Goal: Task Accomplishment & Management: Manage account settings

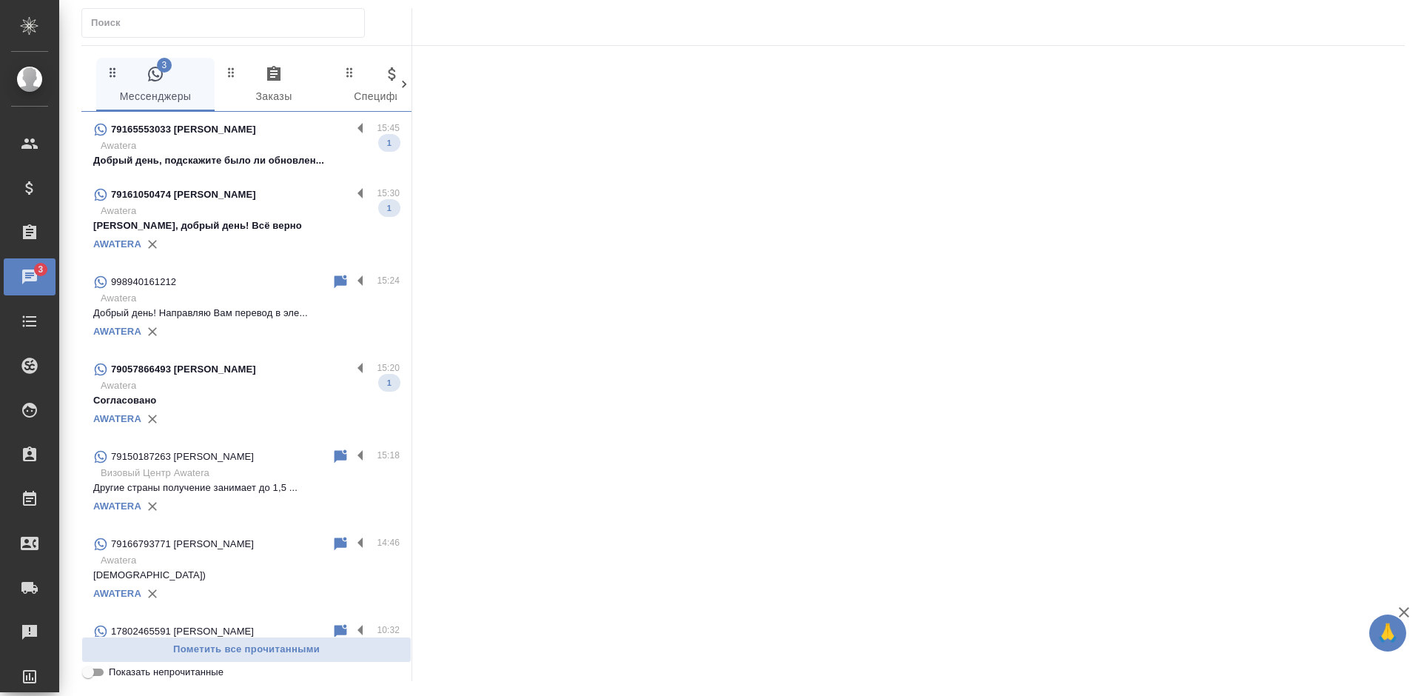
click at [250, 219] on p "[PERSON_NAME], добрый день! Всё верно" at bounding box center [246, 225] width 306 height 15
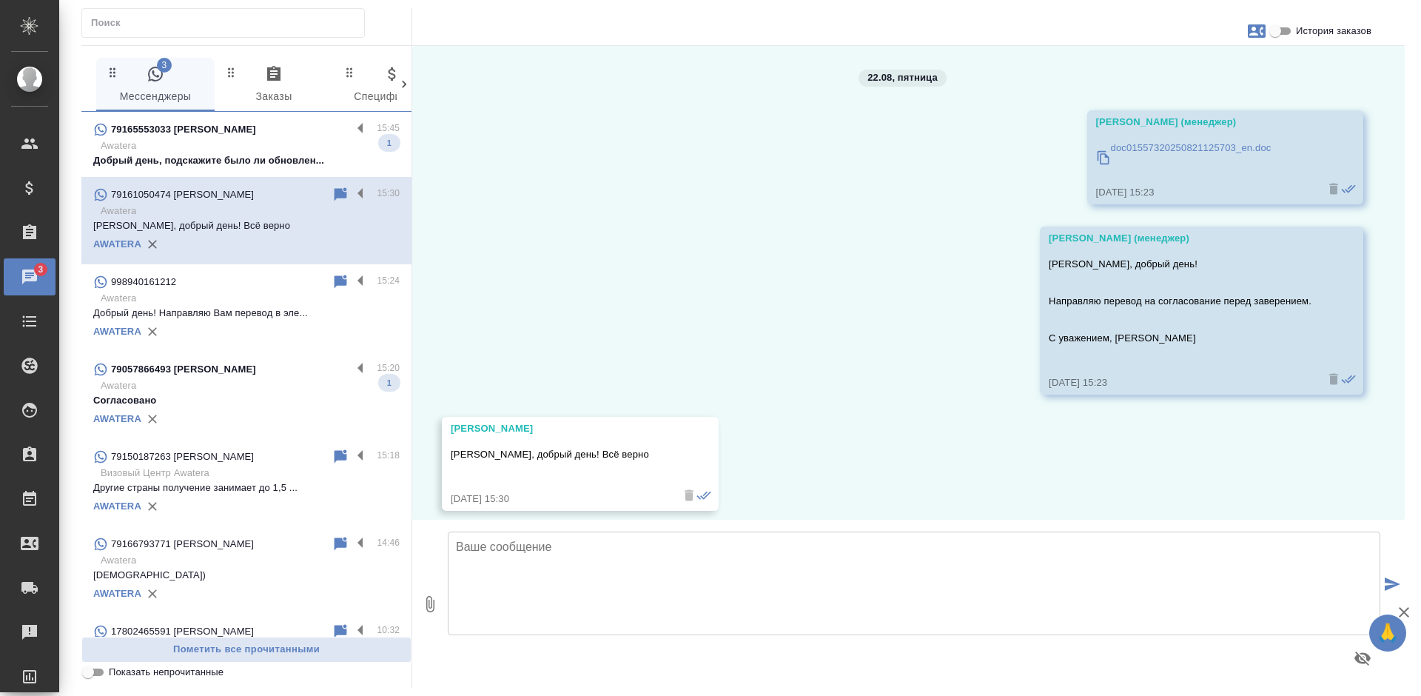
scroll to position [13, 0]
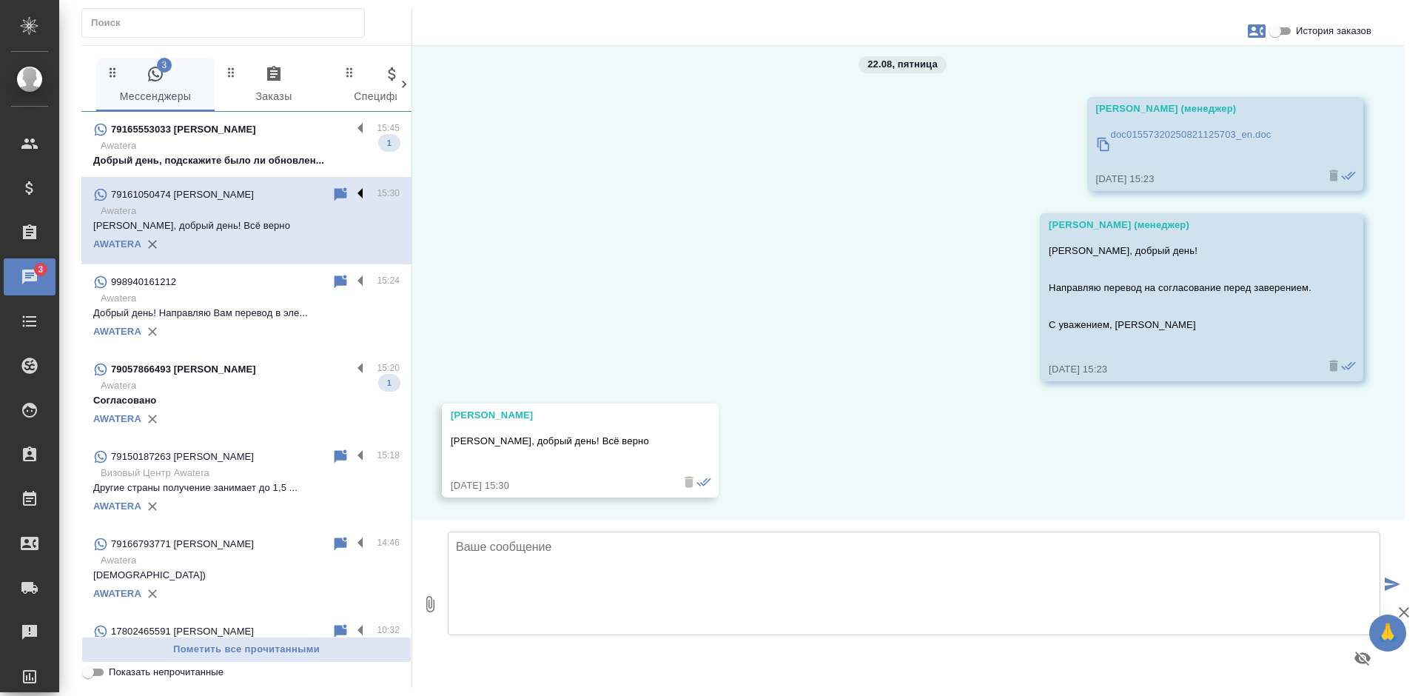
click at [352, 193] on label at bounding box center [364, 194] width 25 height 17
click at [0, 0] on input "checkbox" at bounding box center [0, 0] width 0 height 0
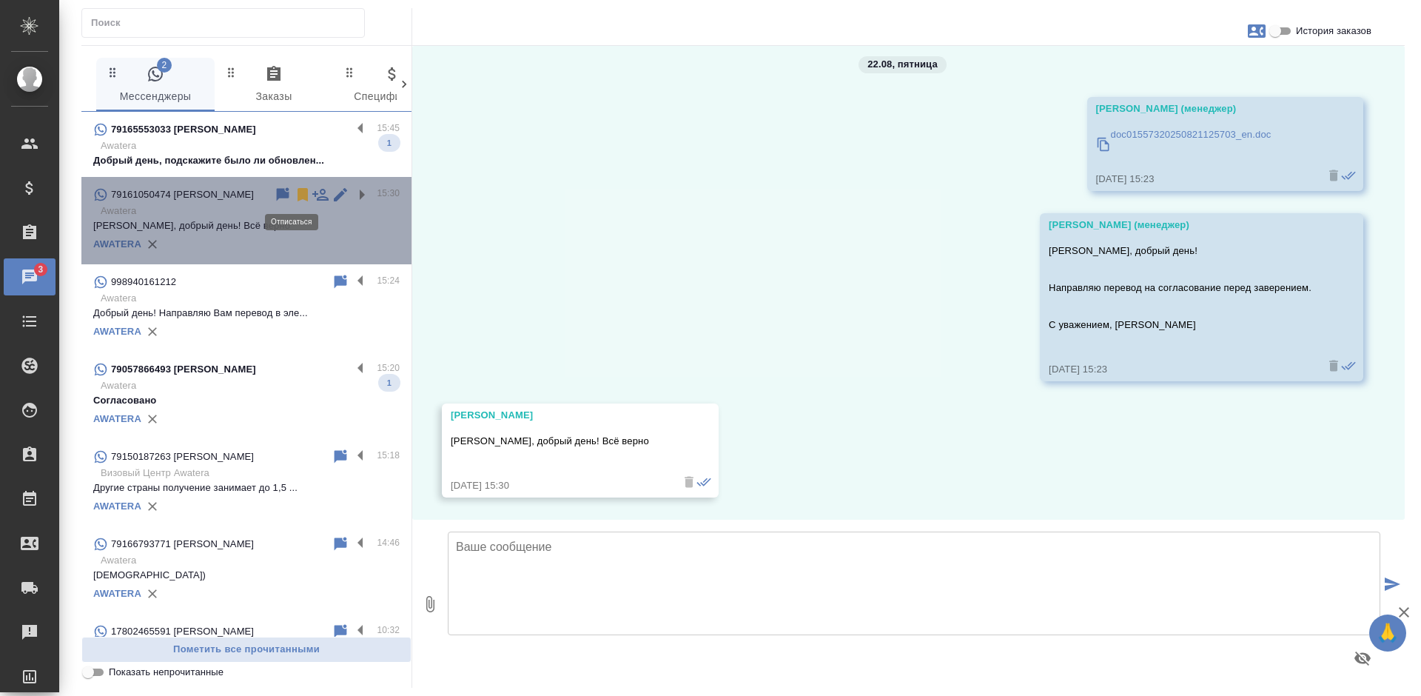
click at [294, 196] on icon at bounding box center [303, 195] width 18 height 18
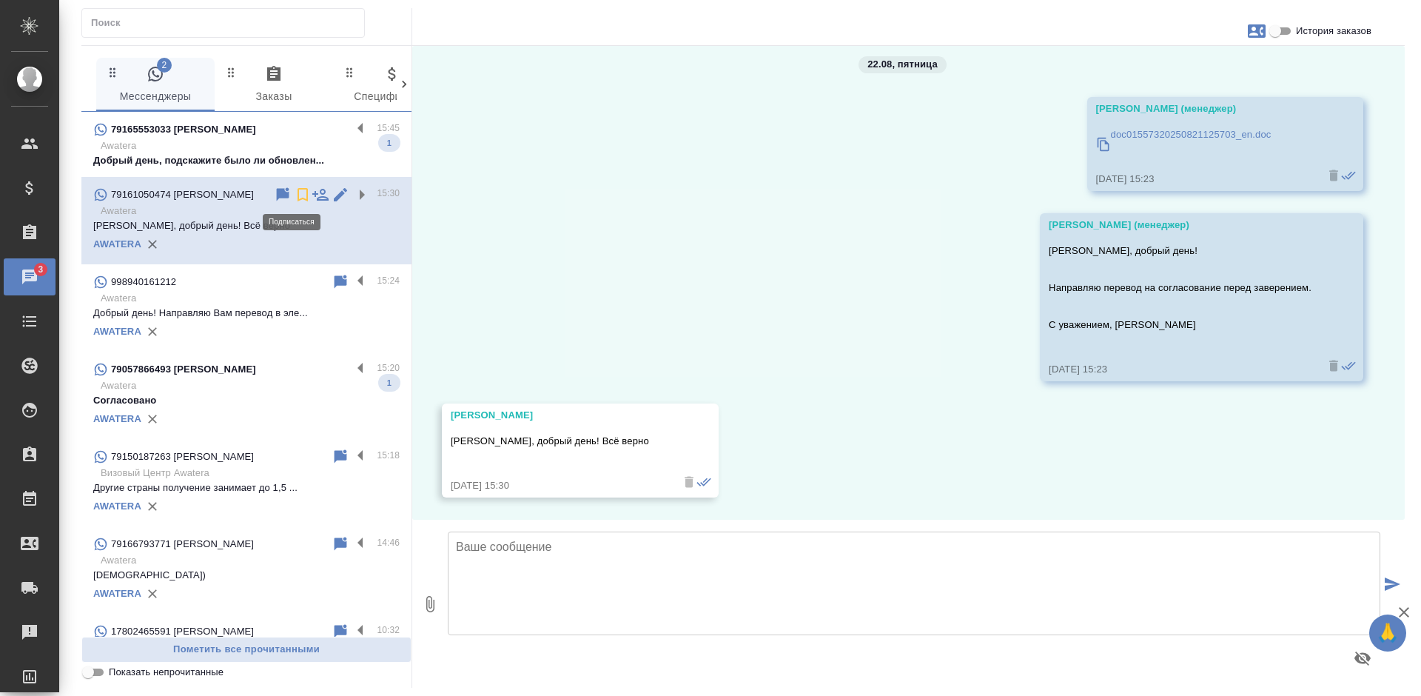
click at [264, 302] on p "Awatera" at bounding box center [250, 298] width 299 height 15
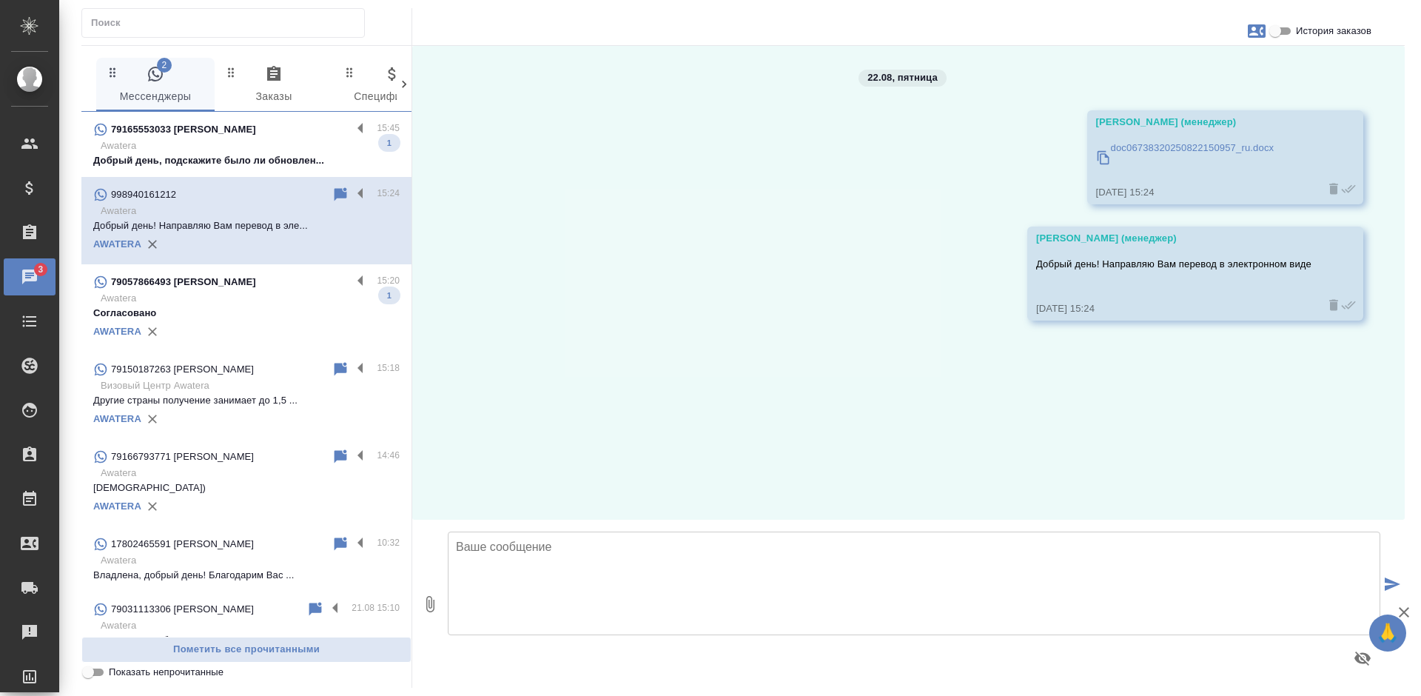
scroll to position [0, 0]
click at [279, 340] on div "AWATERA" at bounding box center [246, 331] width 306 height 22
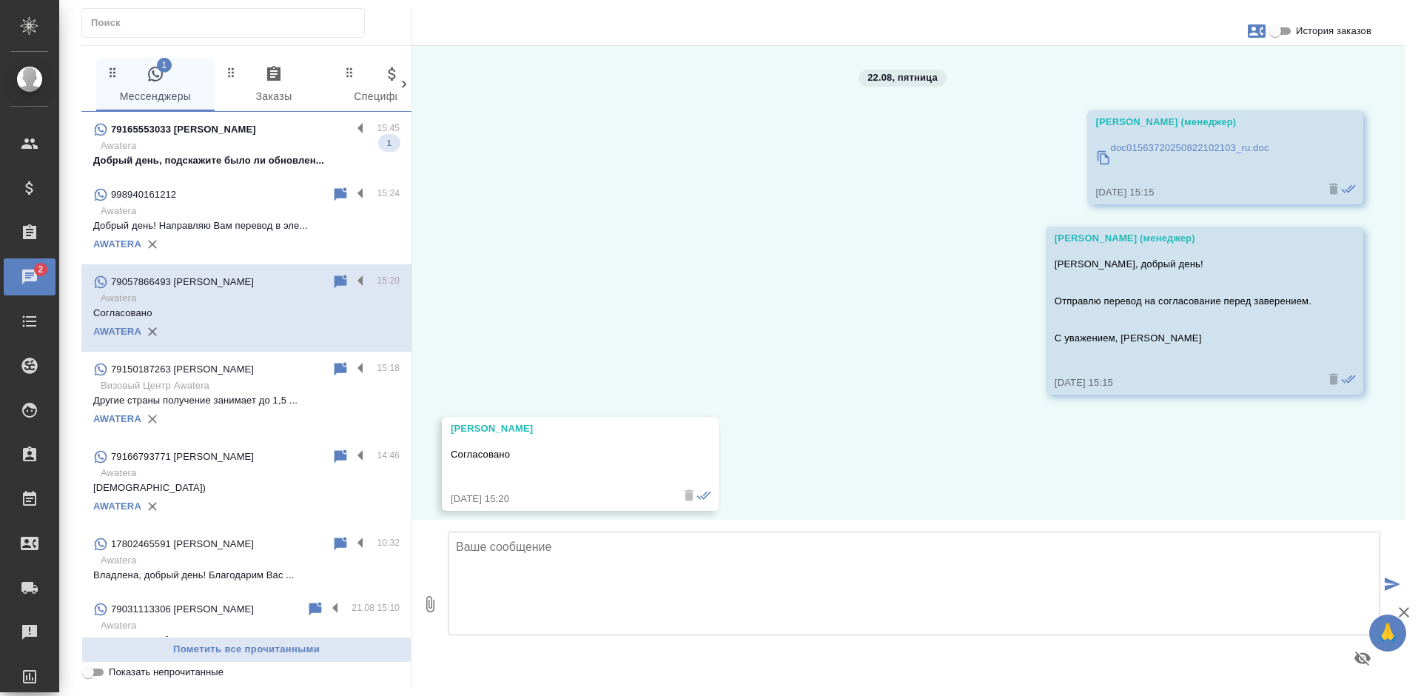
scroll to position [13, 0]
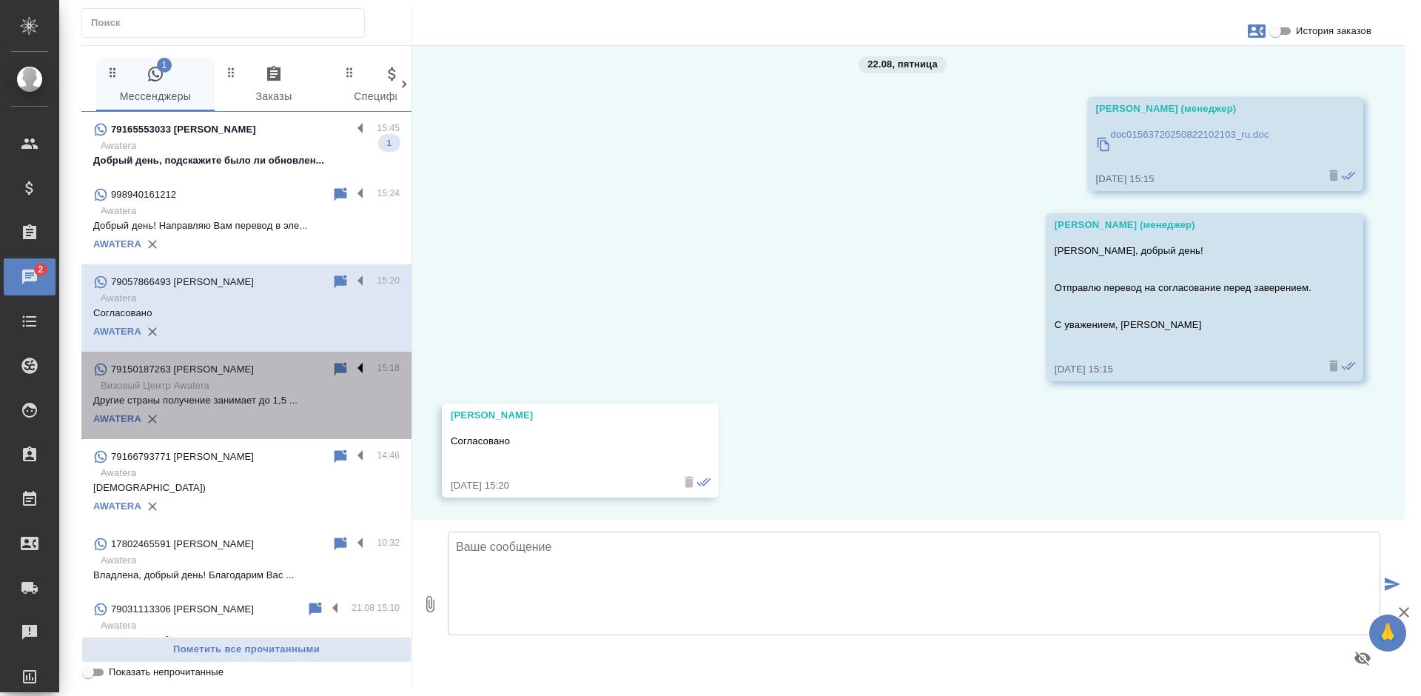
click at [352, 368] on label at bounding box center [364, 368] width 25 height 17
click at [0, 0] on input "checkbox" at bounding box center [0, 0] width 0 height 0
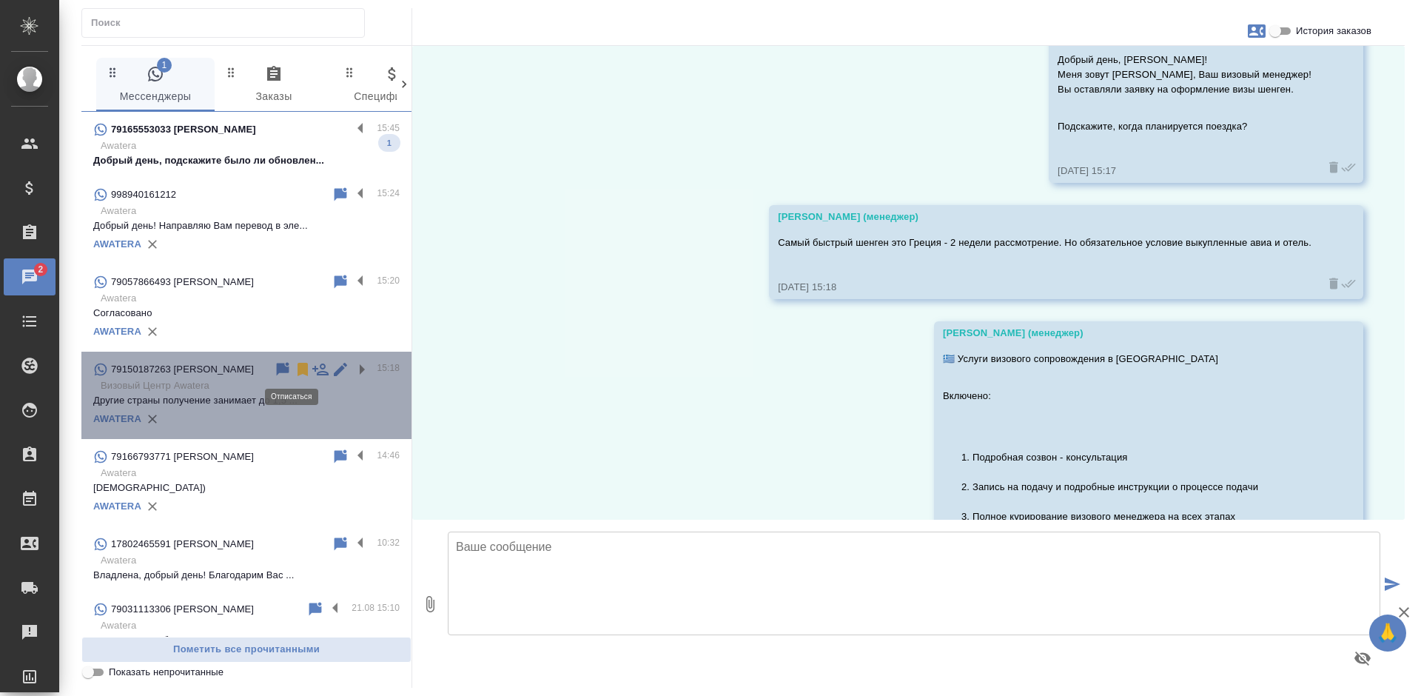
click at [298, 369] on icon at bounding box center [303, 369] width 10 height 13
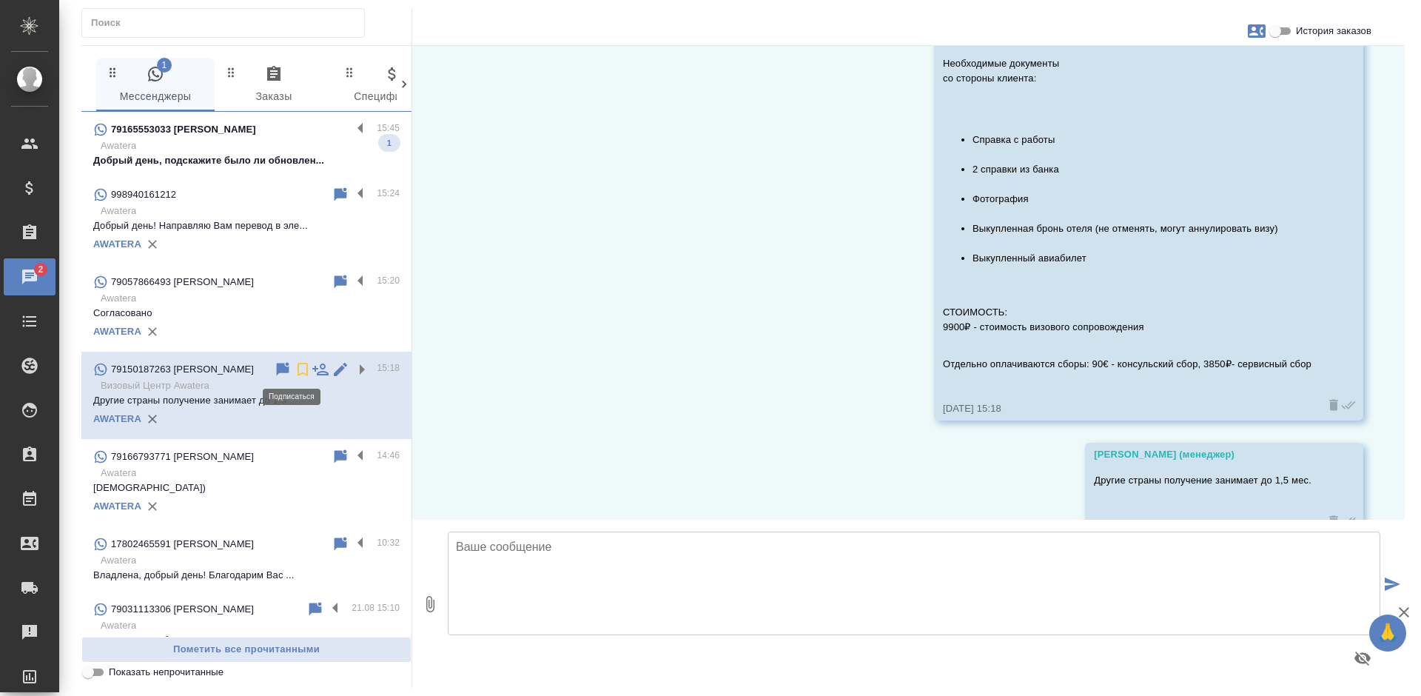
scroll to position [730, 0]
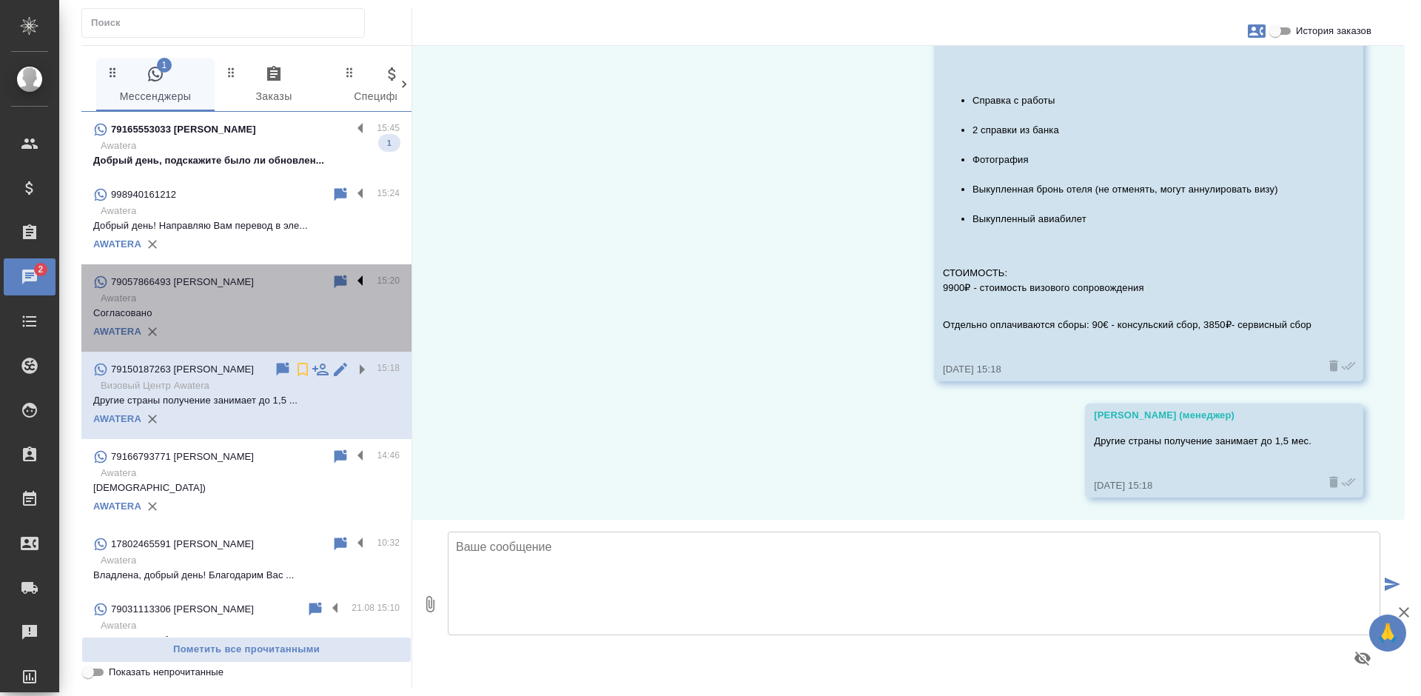
click at [352, 275] on label at bounding box center [364, 281] width 25 height 17
click at [0, 0] on input "checkbox" at bounding box center [0, 0] width 0 height 0
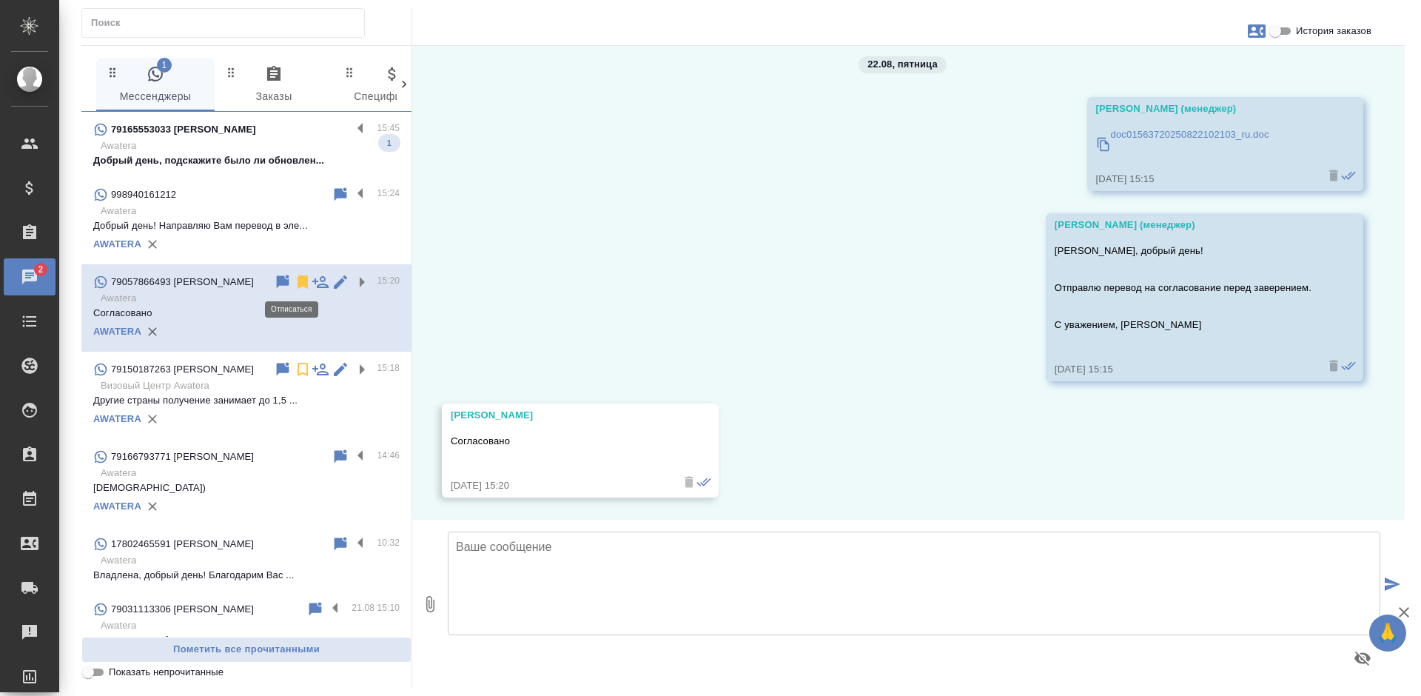
scroll to position [13, 0]
click at [294, 281] on icon at bounding box center [303, 282] width 18 height 18
click at [256, 223] on p "Добрый день! Направляю Вам перевод в эле..." at bounding box center [246, 225] width 306 height 15
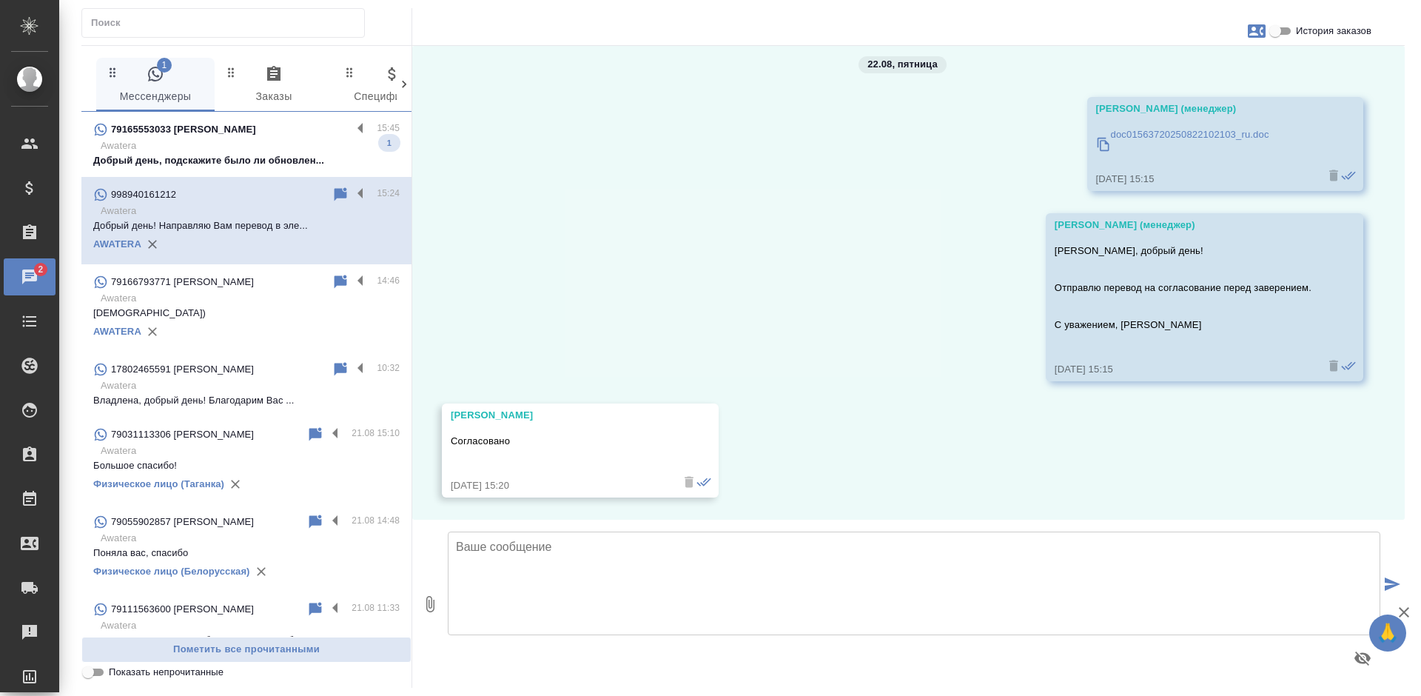
scroll to position [0, 0]
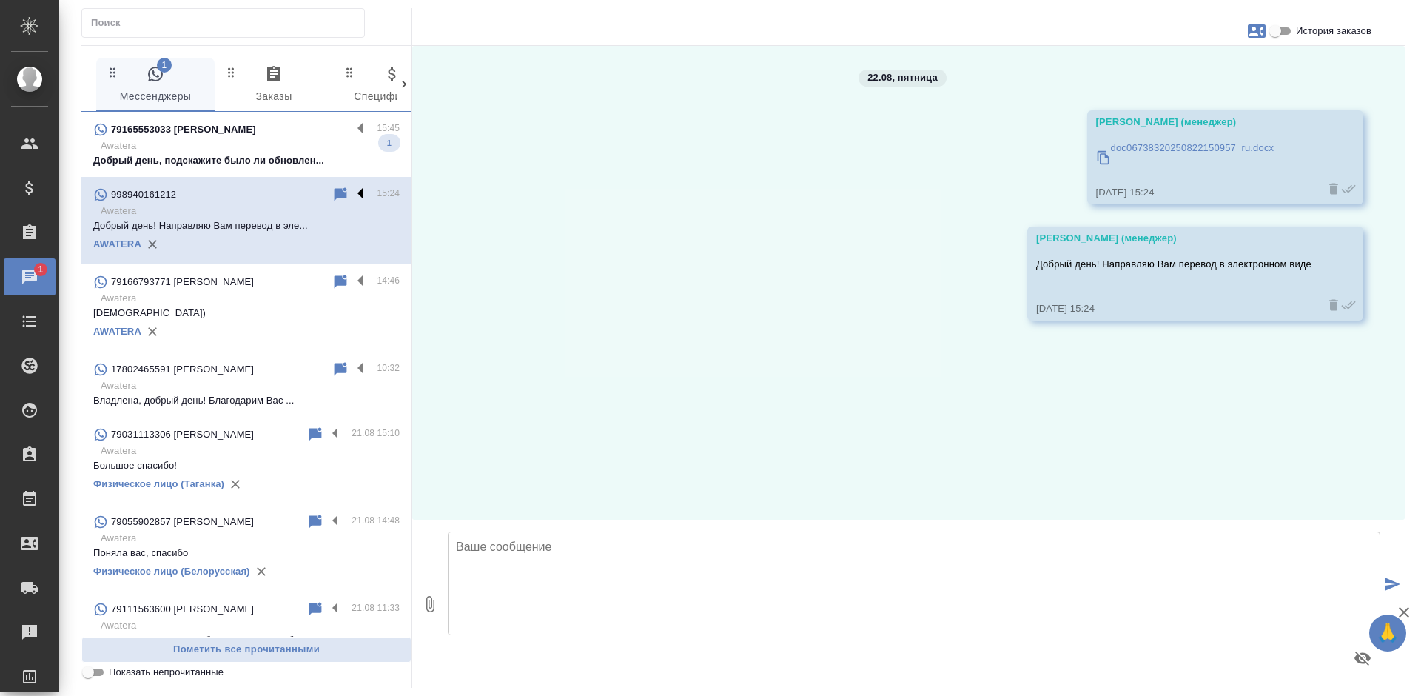
click at [352, 189] on label at bounding box center [364, 194] width 25 height 17
click at [0, 0] on input "checkbox" at bounding box center [0, 0] width 0 height 0
click at [298, 195] on icon at bounding box center [303, 194] width 10 height 13
click at [215, 304] on p "Awatera" at bounding box center [250, 298] width 299 height 15
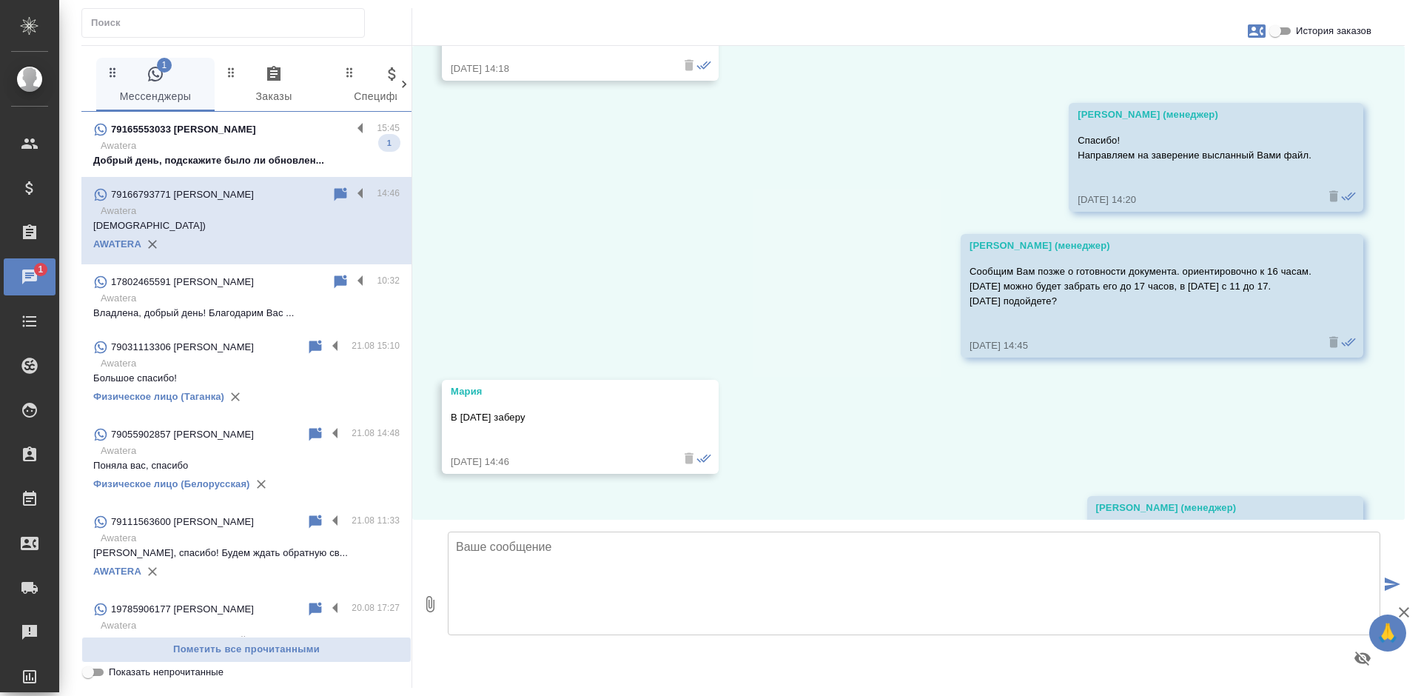
scroll to position [2708, 0]
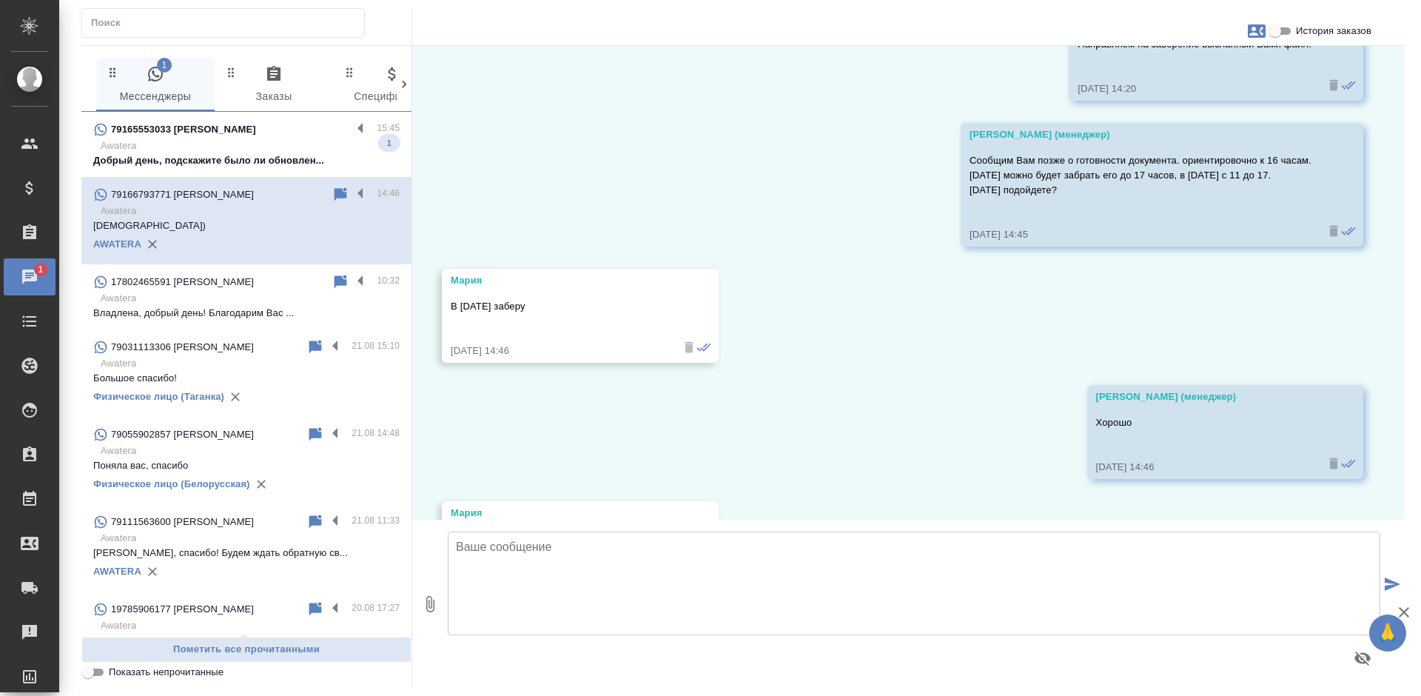
click at [551, 553] on textarea at bounding box center [914, 583] width 933 height 104
click at [873, 566] on textarea "Документ поступил в офис, в понедельник можете забрать его." at bounding box center [914, 583] width 933 height 104
type textarea "Документ поступил в офис, в понедельник можете забрать его."
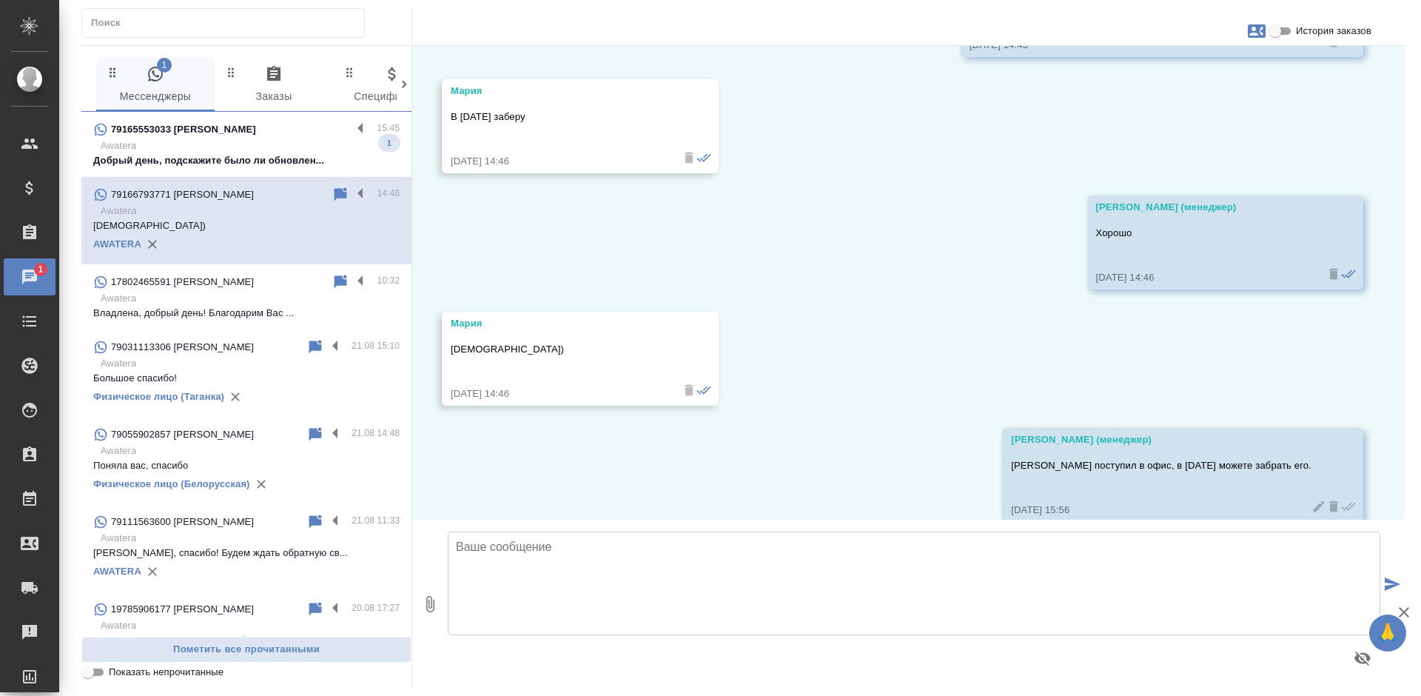
scroll to position [2922, 0]
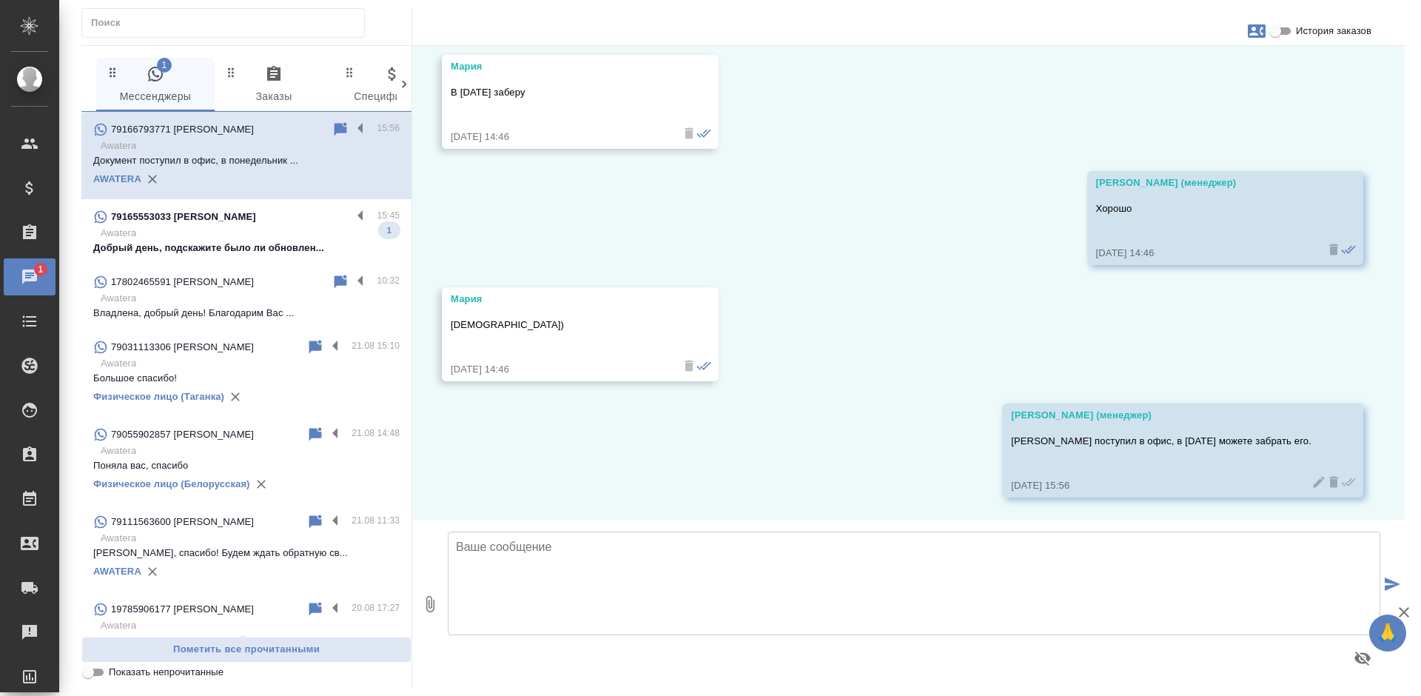
click at [260, 230] on p "Awatera" at bounding box center [250, 233] width 299 height 15
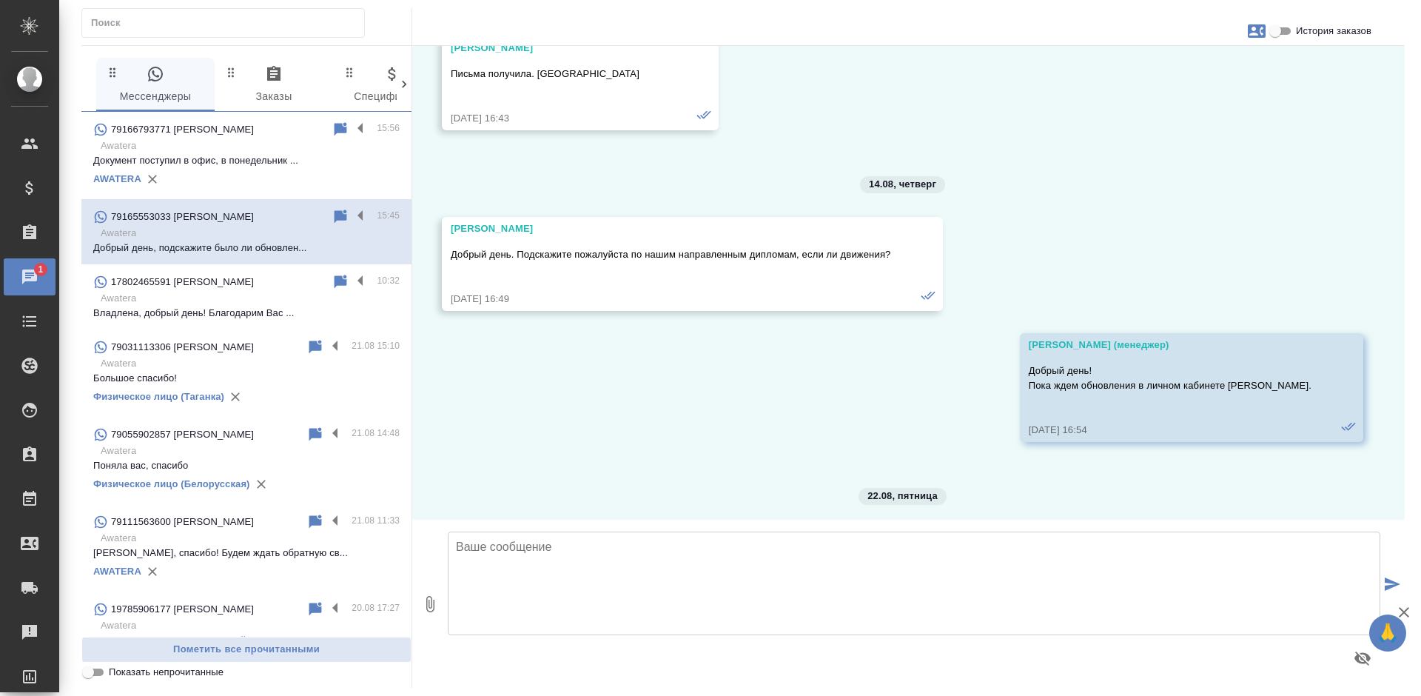
scroll to position [20319, 0]
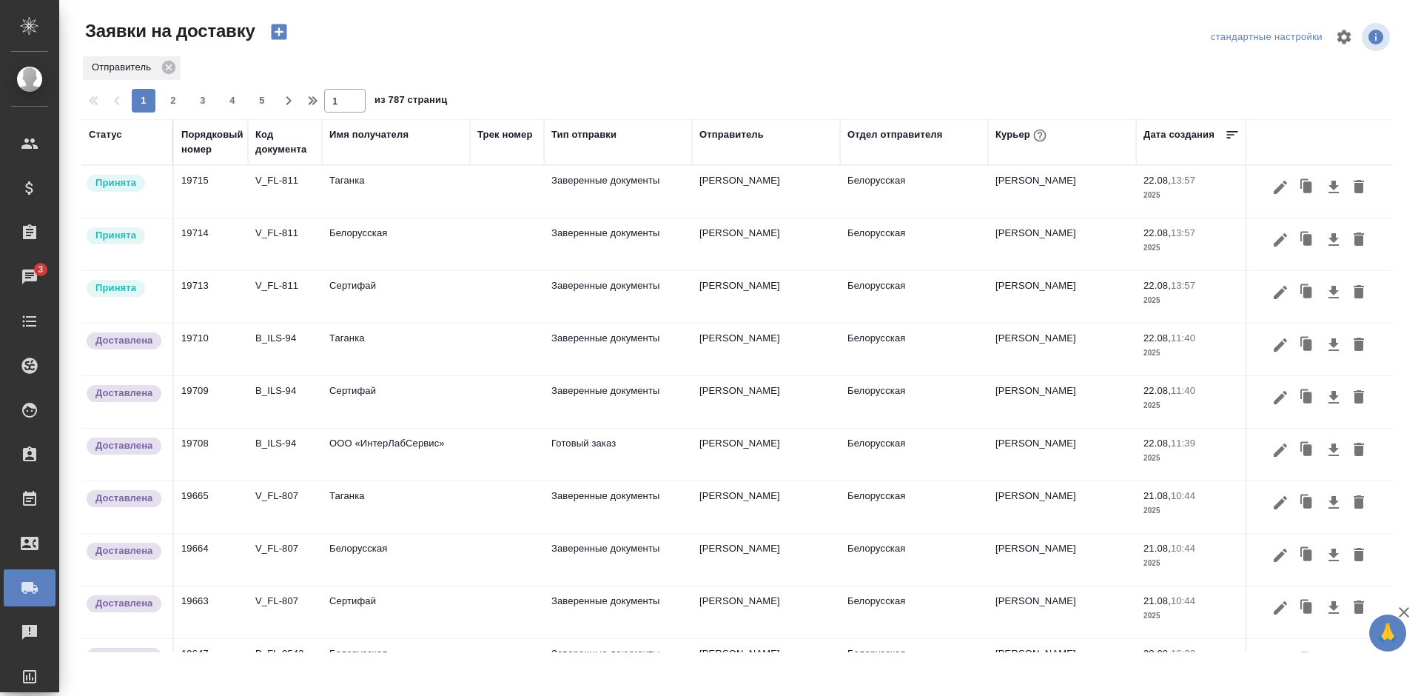
click at [1274, 295] on icon "button" at bounding box center [1280, 292] width 13 height 13
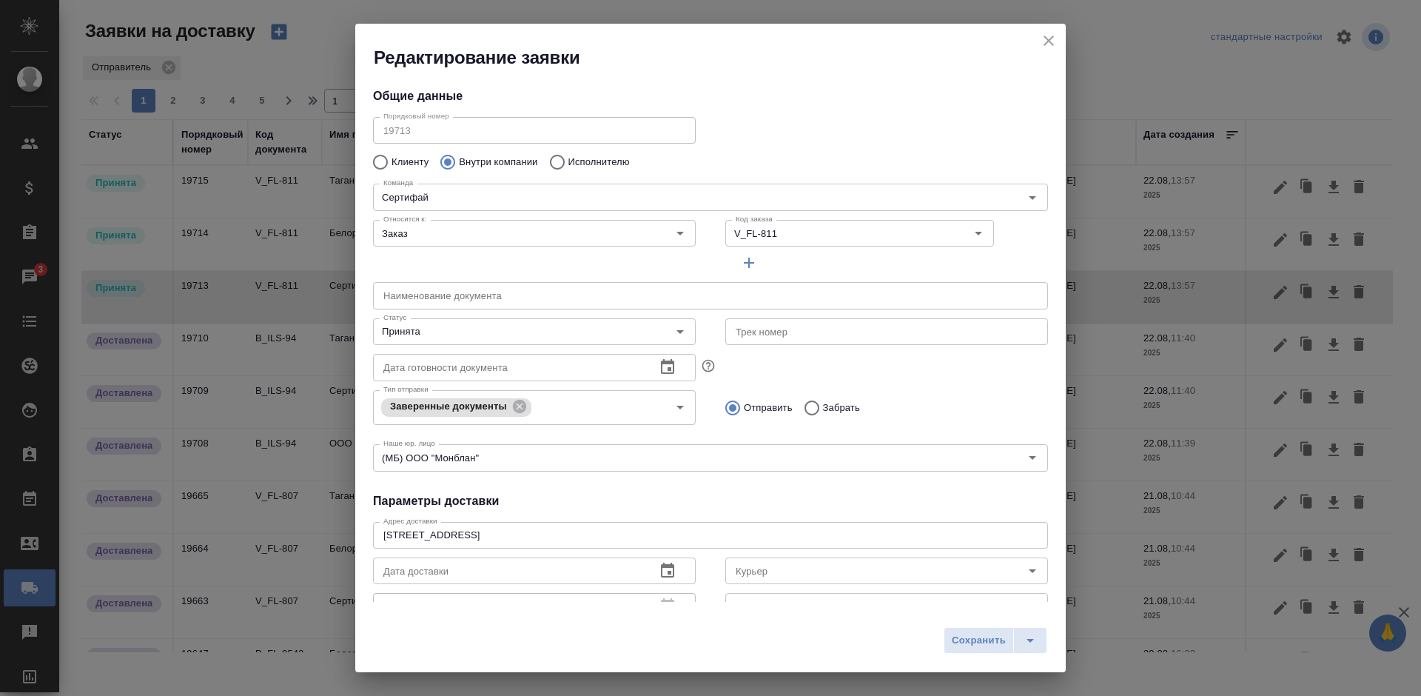
type input "Шаабан Эльмира"
click at [494, 331] on input "Принята" at bounding box center [509, 332] width 264 height 18
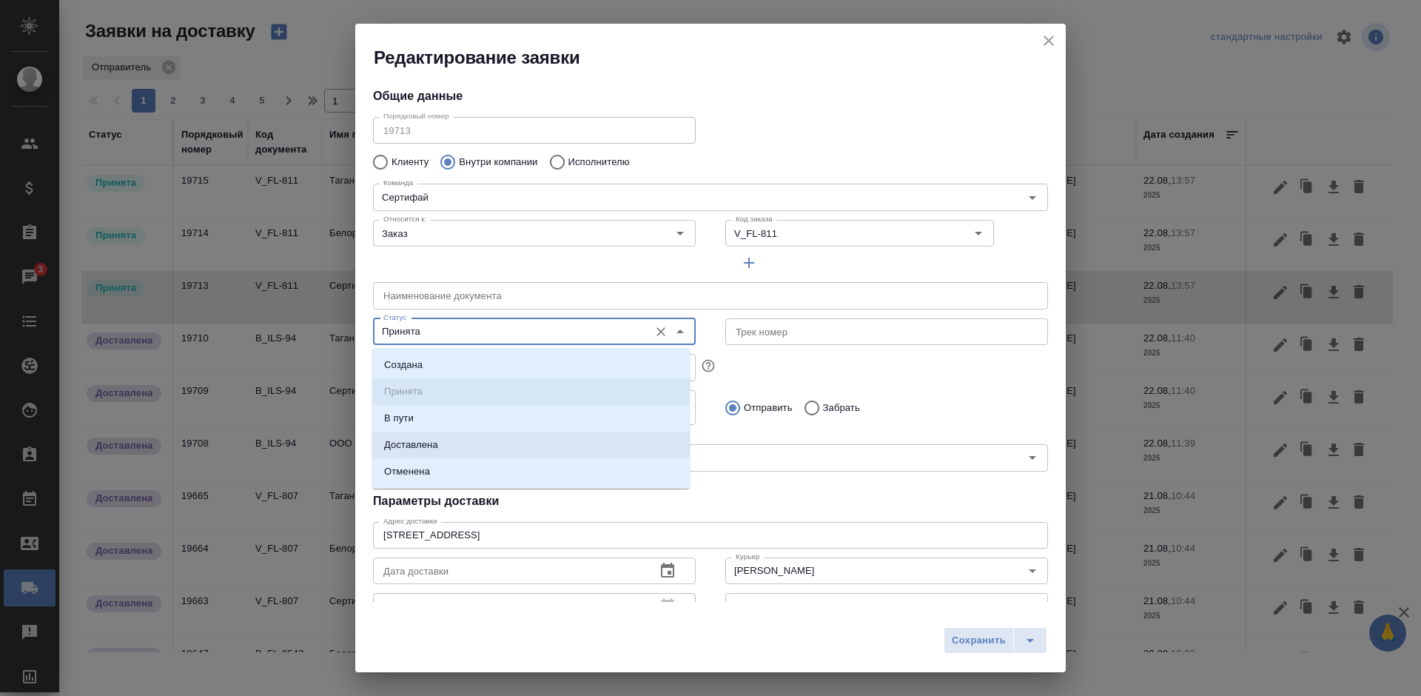
click at [498, 453] on li "Доставлена" at bounding box center [530, 444] width 317 height 27
type input "Доставлена"
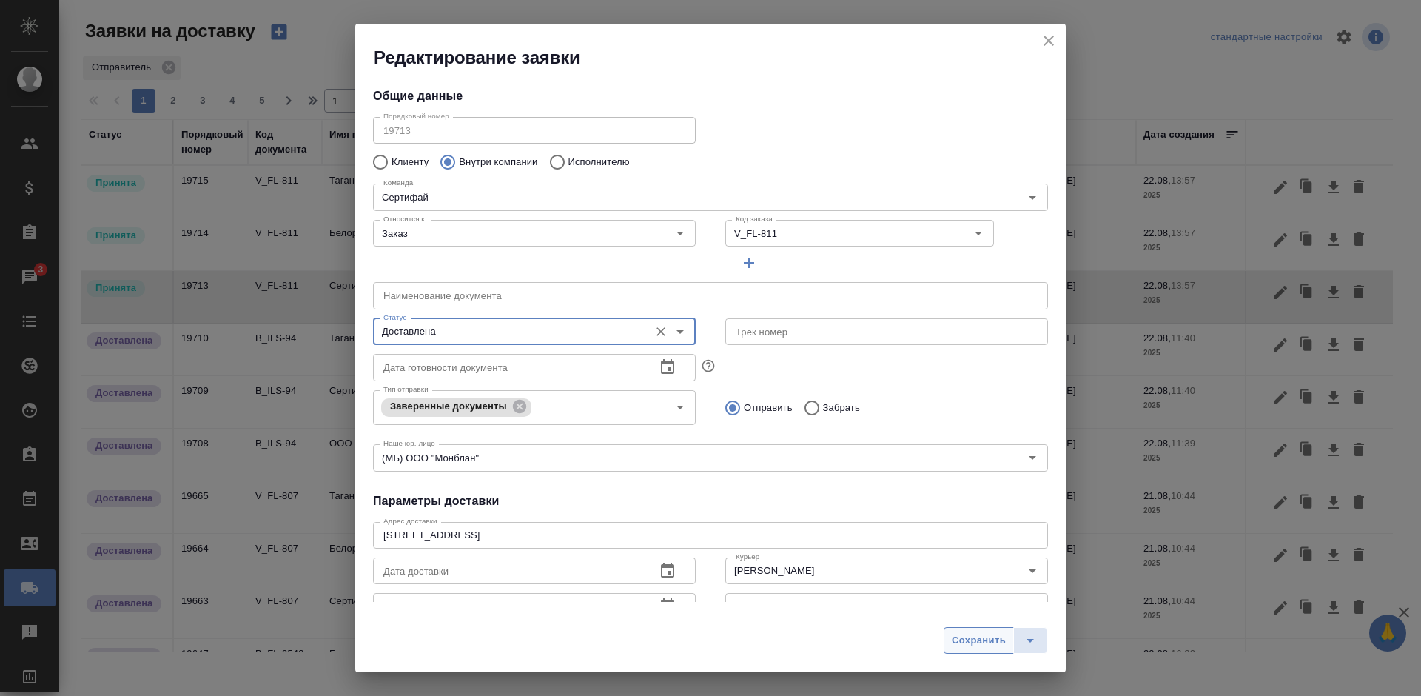
click at [959, 644] on span "Сохранить" at bounding box center [979, 640] width 54 height 17
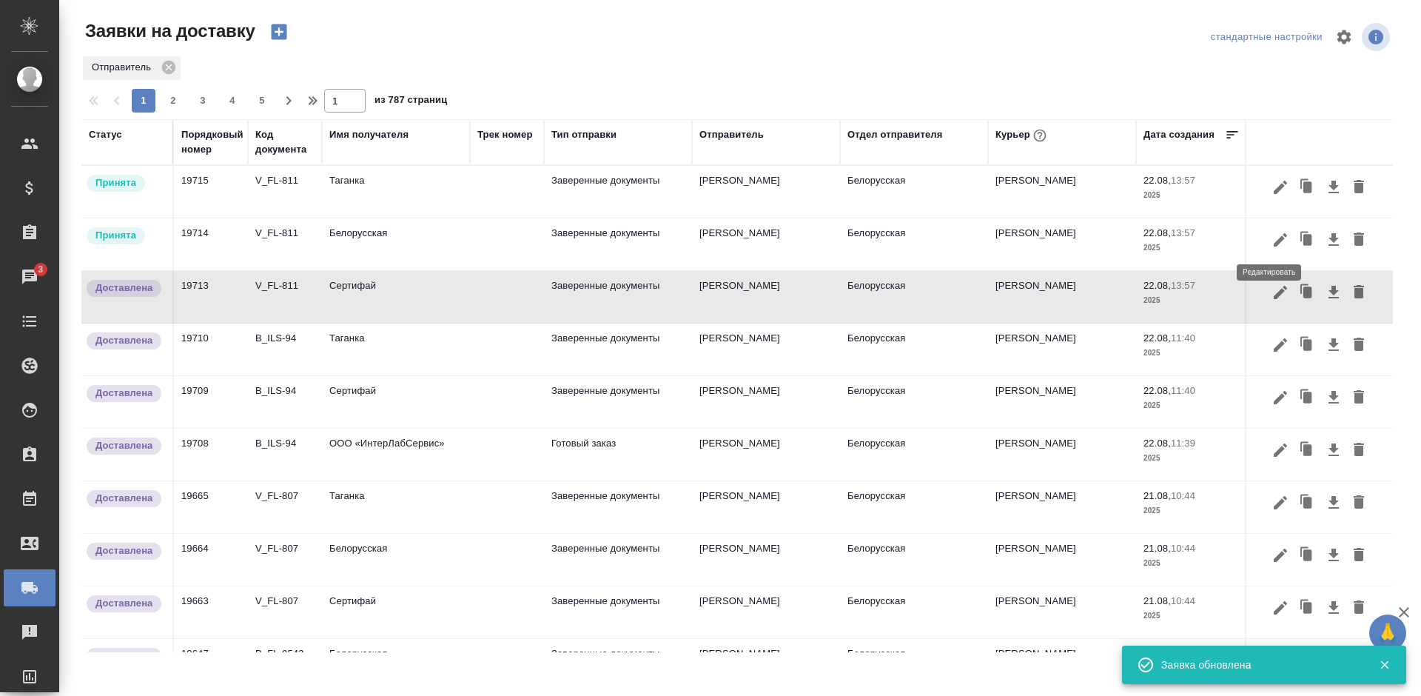
click at [1271, 240] on icon "button" at bounding box center [1280, 240] width 18 height 18
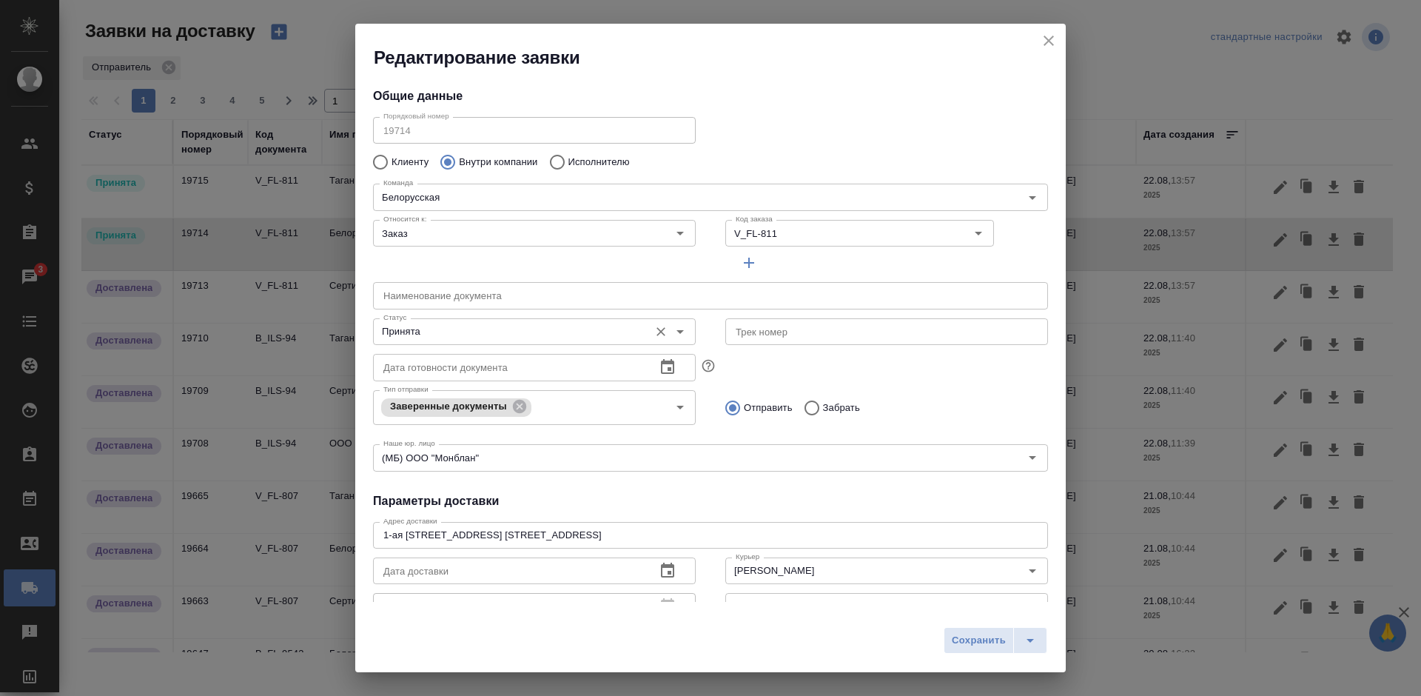
click at [548, 337] on input "Принята" at bounding box center [509, 332] width 264 height 18
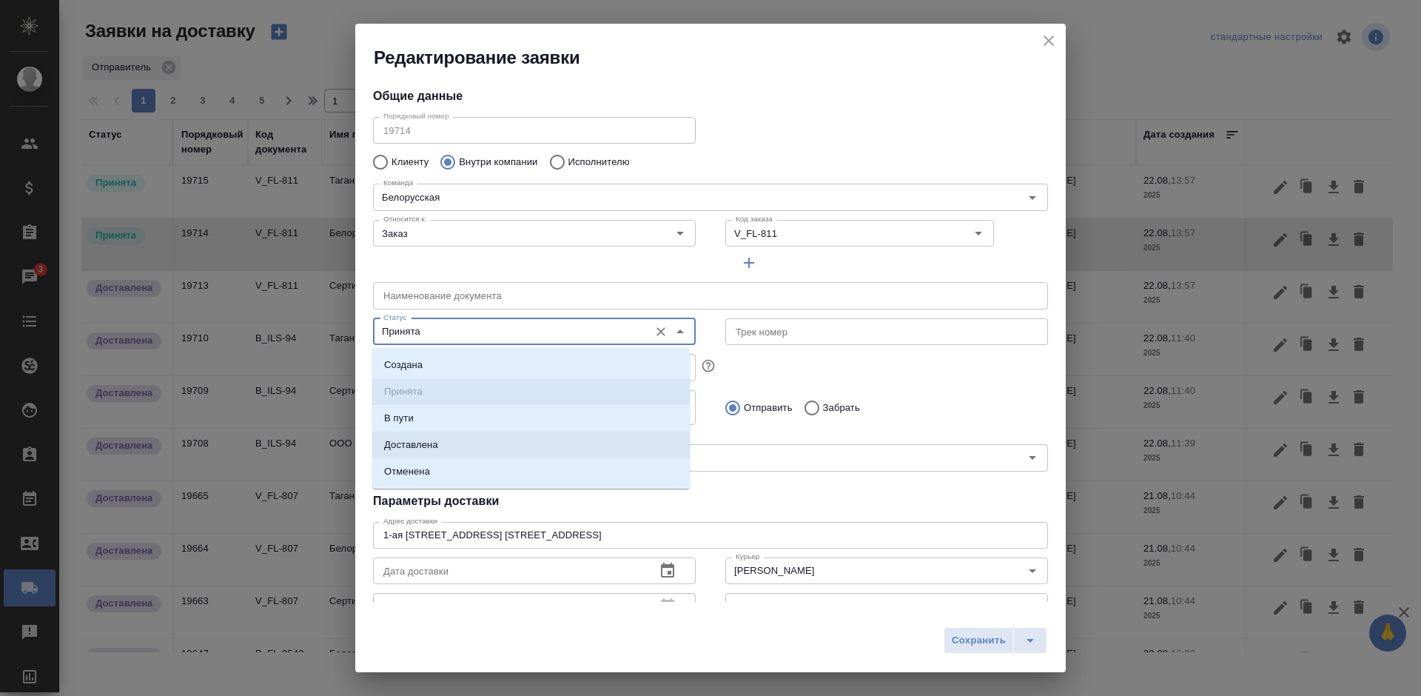
click at [531, 446] on li "Доставлена" at bounding box center [530, 444] width 317 height 27
type input "Доставлена"
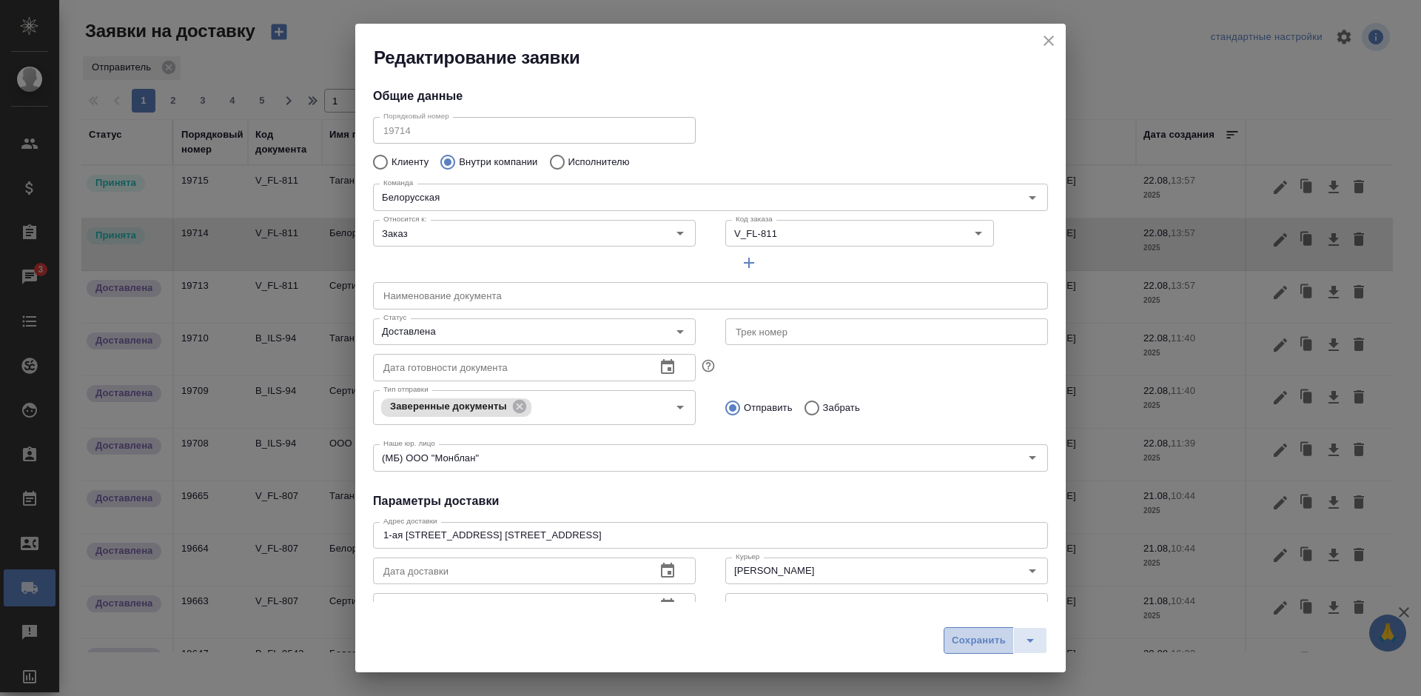
click at [981, 638] on span "Сохранить" at bounding box center [979, 640] width 54 height 17
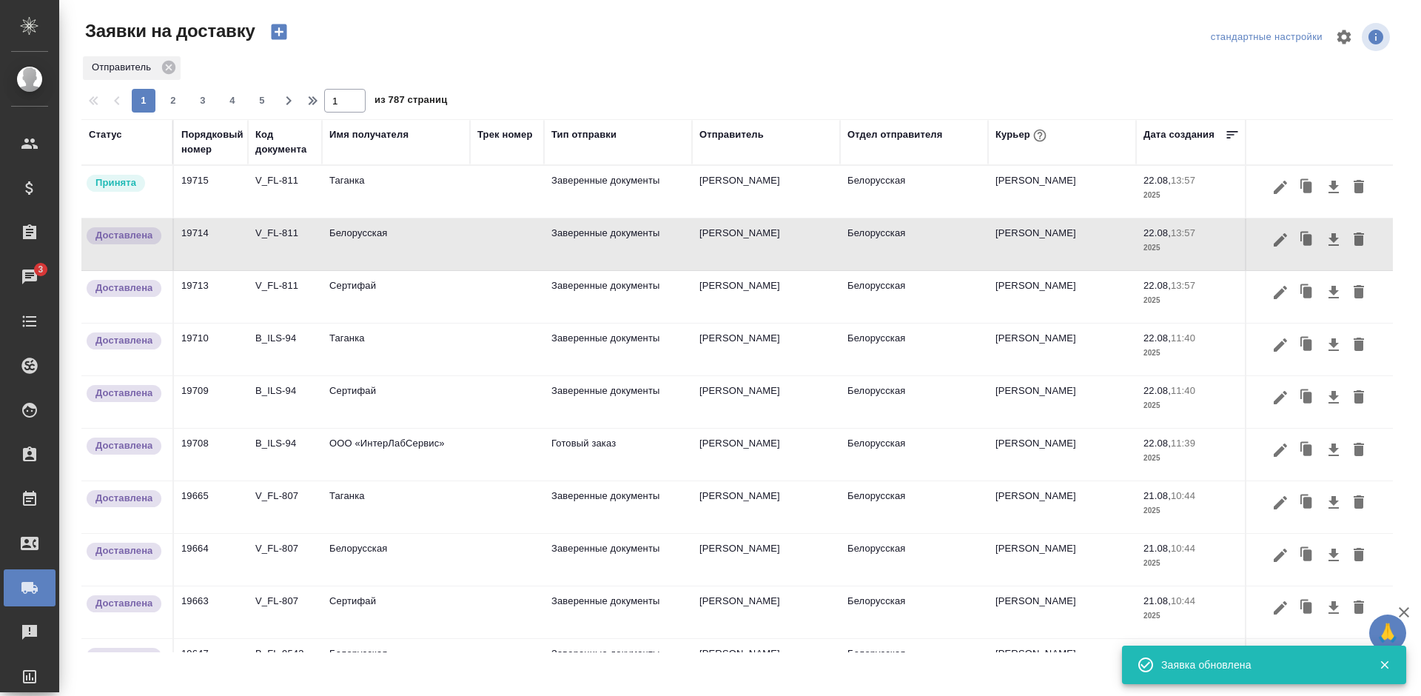
click at [1271, 184] on icon "button" at bounding box center [1280, 187] width 18 height 18
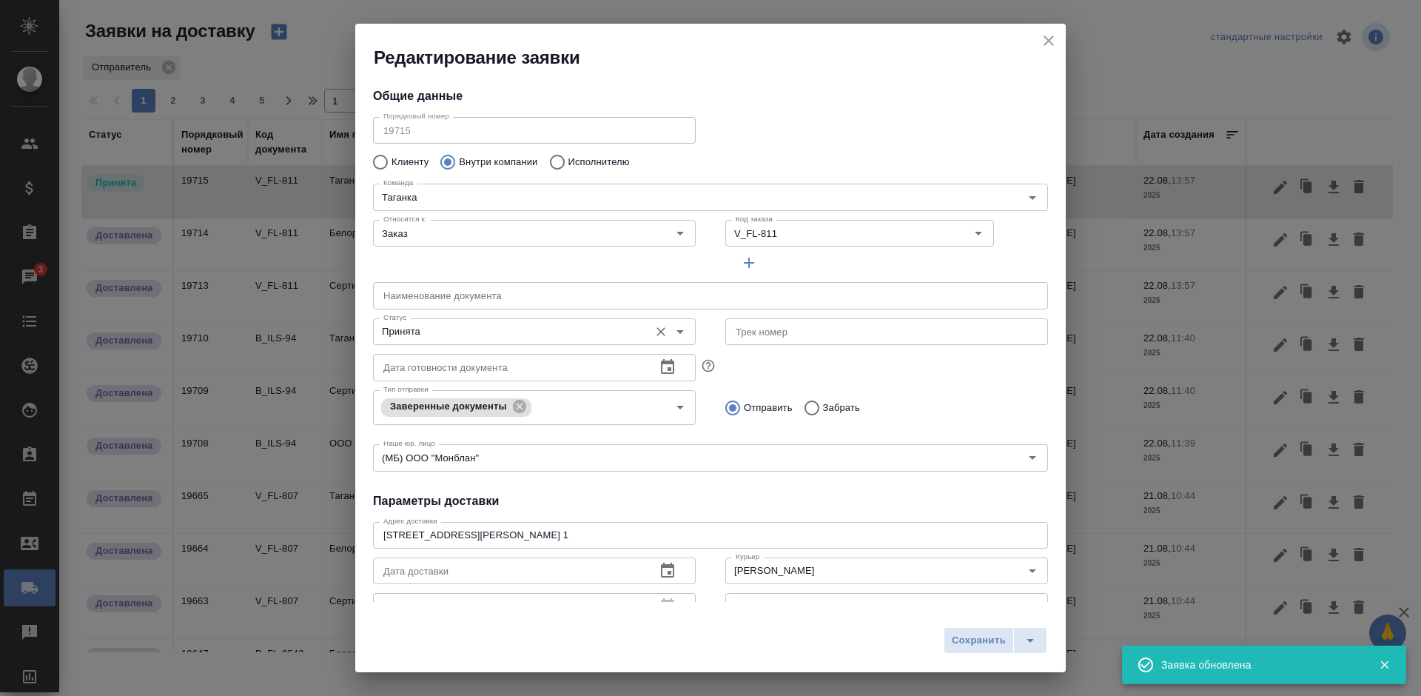
click at [471, 334] on input "Принята" at bounding box center [509, 332] width 264 height 18
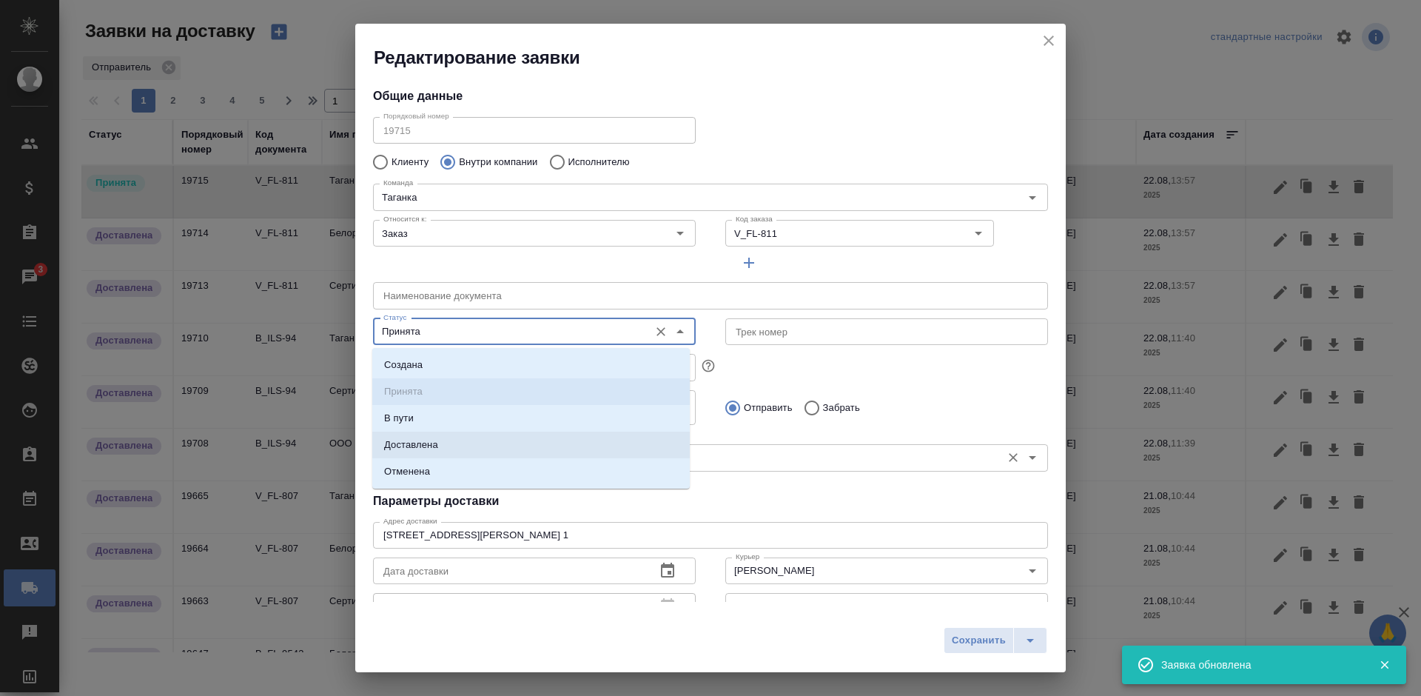
click at [426, 438] on p "Доставлена" at bounding box center [411, 444] width 54 height 15
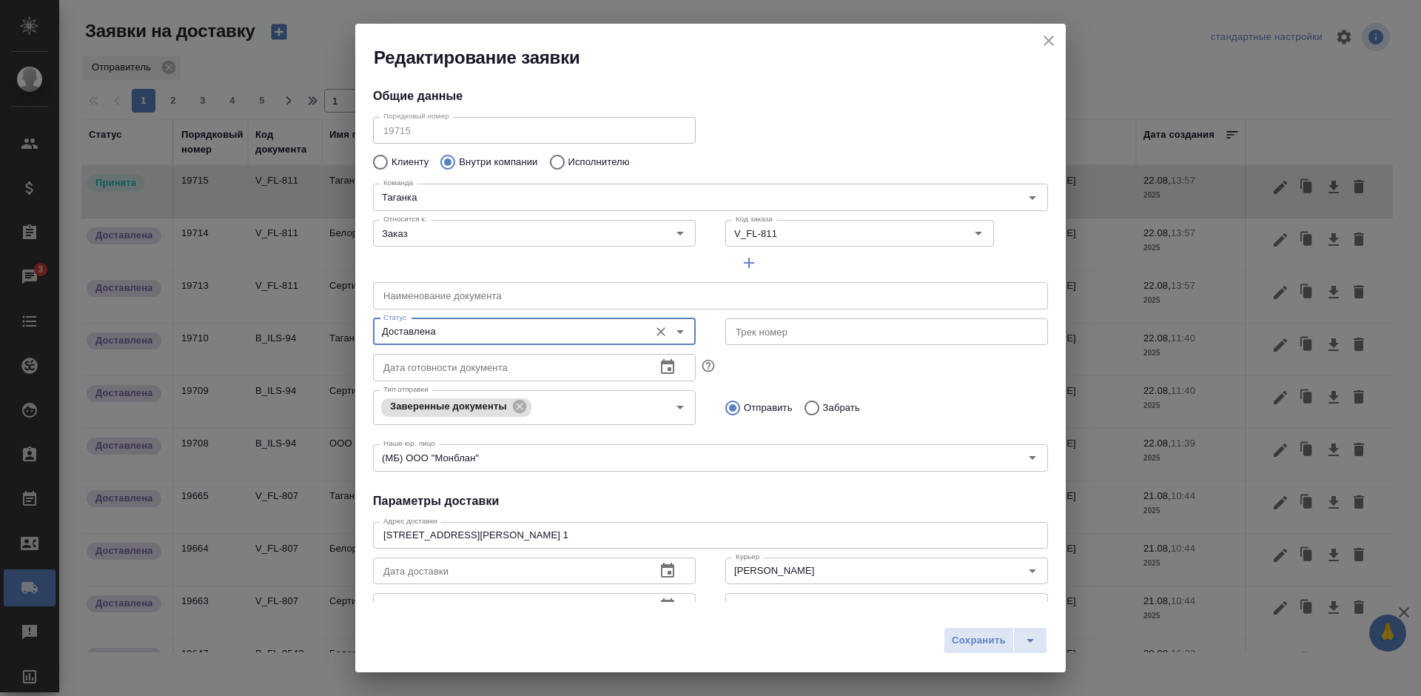
click at [952, 639] on span "Сохранить" at bounding box center [979, 640] width 54 height 17
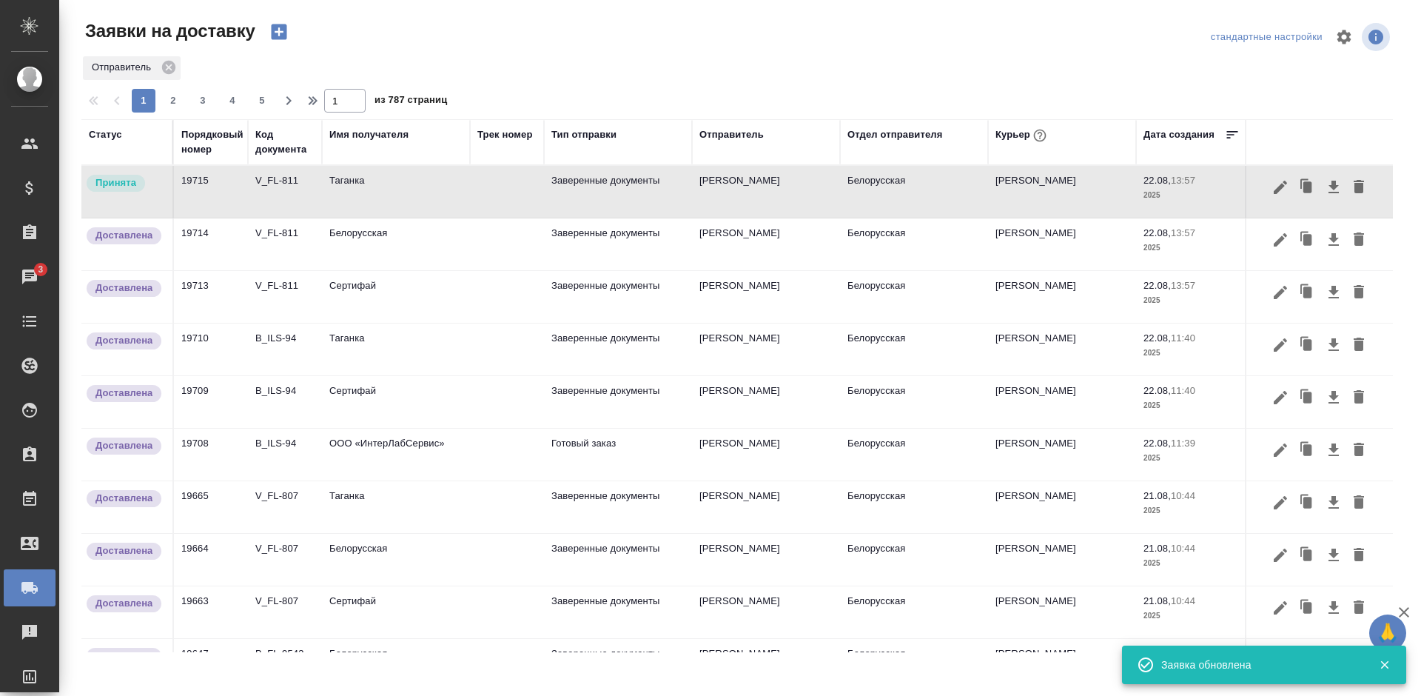
type input "Принята"
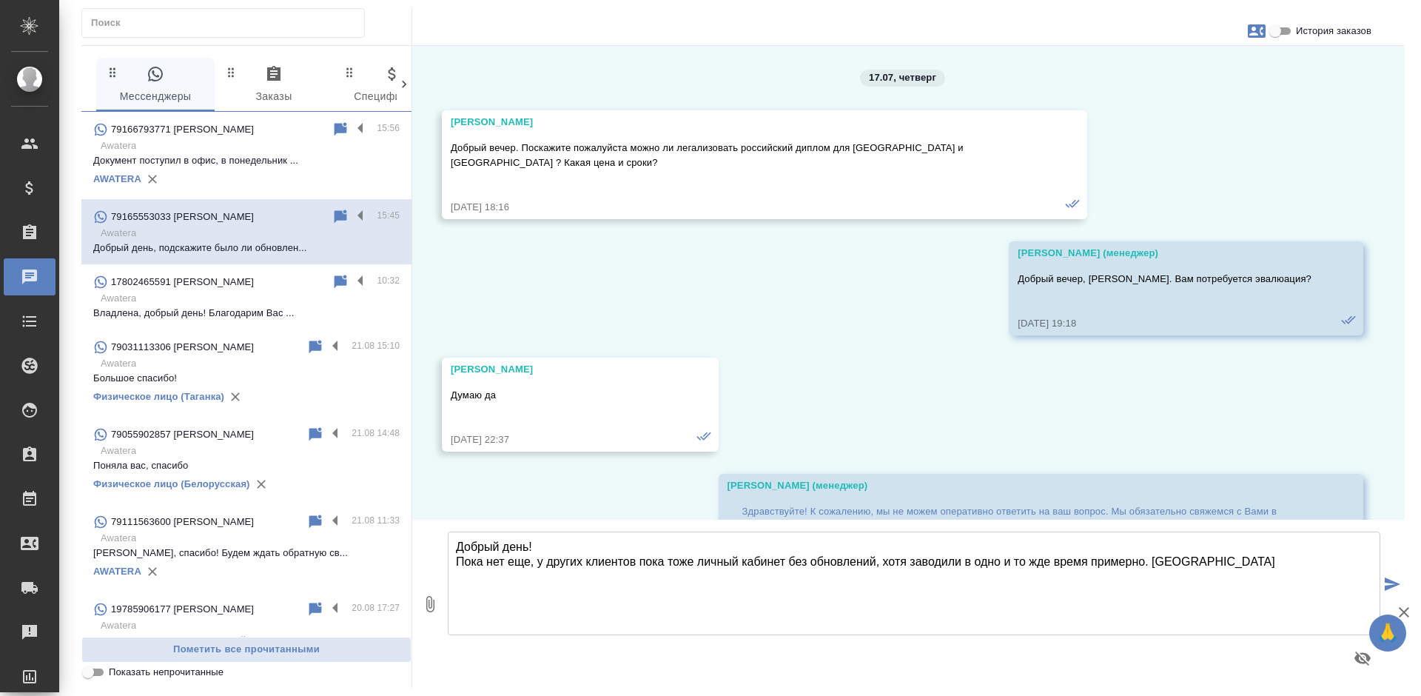
scroll to position [20319, 0]
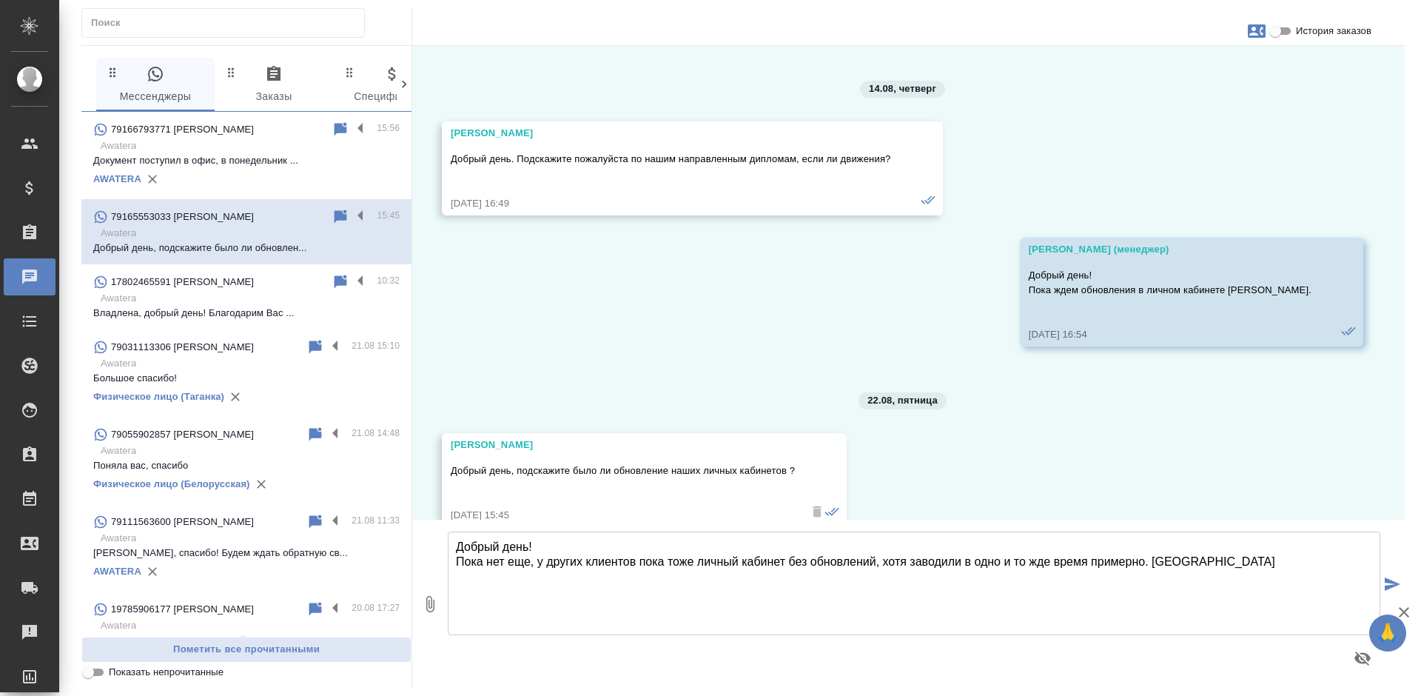
click at [885, 562] on textarea "Добрый день! Пока нет еще, у других клиентов пока тоже личный кабинет без обнов…" at bounding box center [914, 583] width 933 height 104
type textarea "Добрый день! Пока нет еще, у других клиентов пока тоже личный кабинет без обнов…"
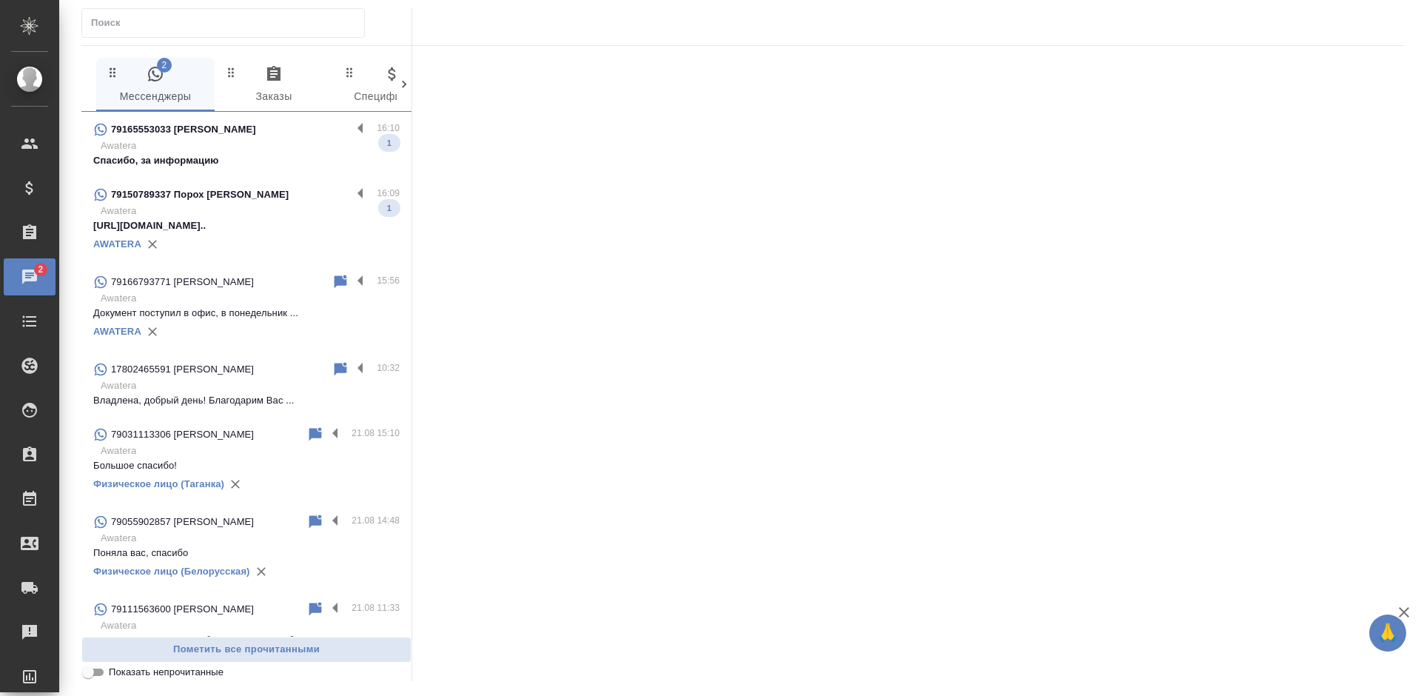
click at [223, 204] on p "Awatera" at bounding box center [250, 211] width 299 height 15
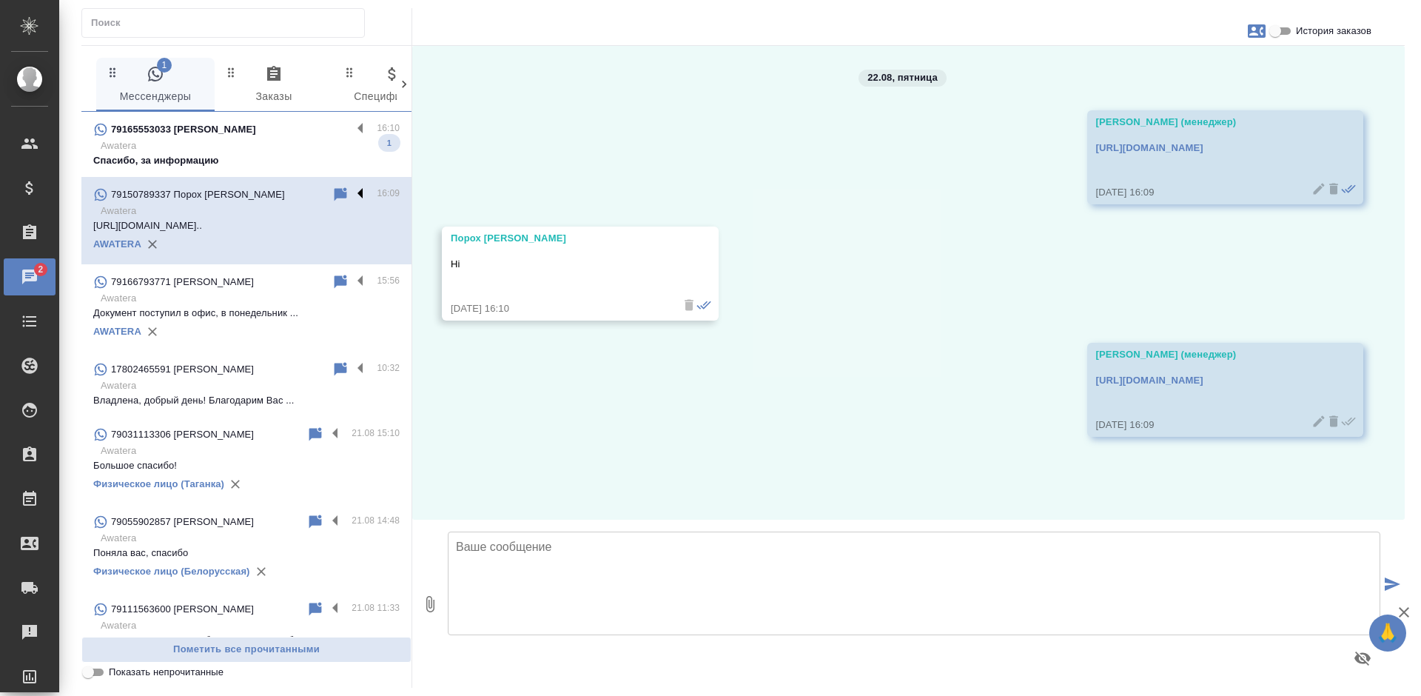
click at [352, 189] on label at bounding box center [364, 194] width 25 height 17
click at [0, 0] on input "checkbox" at bounding box center [0, 0] width 0 height 0
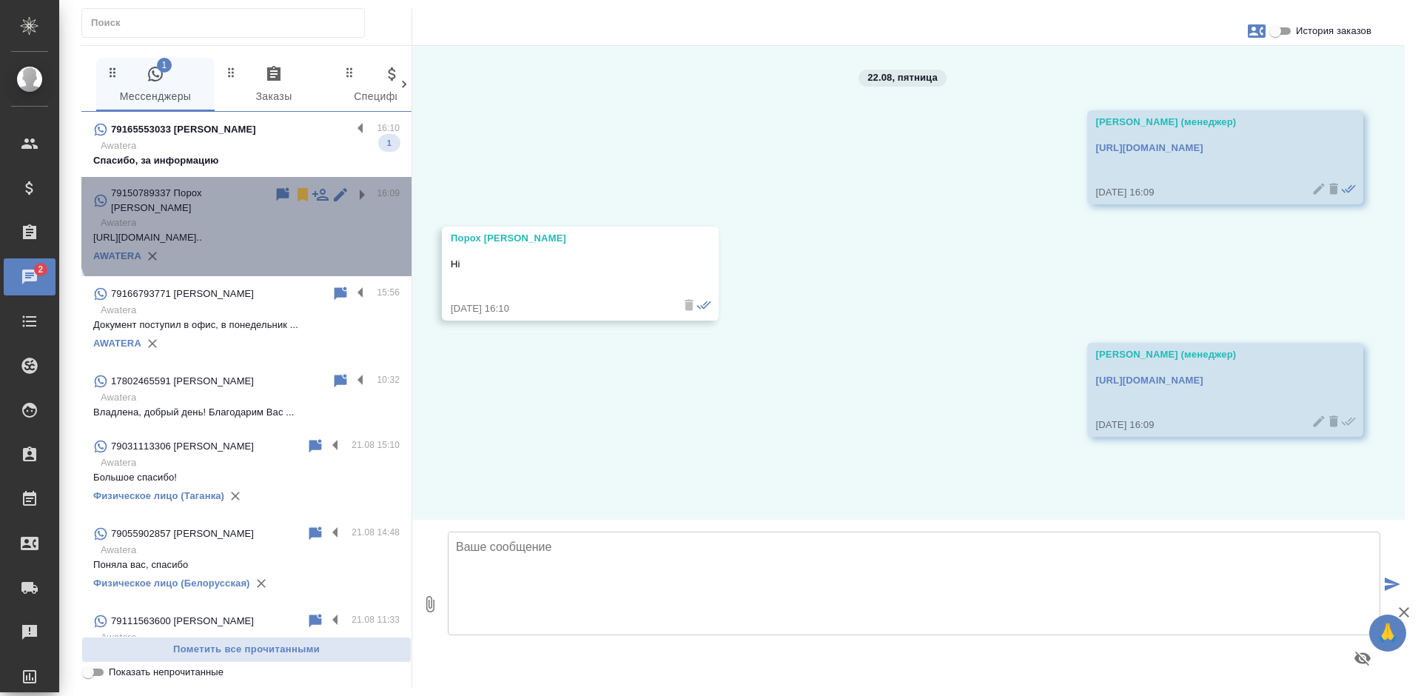
click at [282, 195] on div at bounding box center [325, 201] width 103 height 30
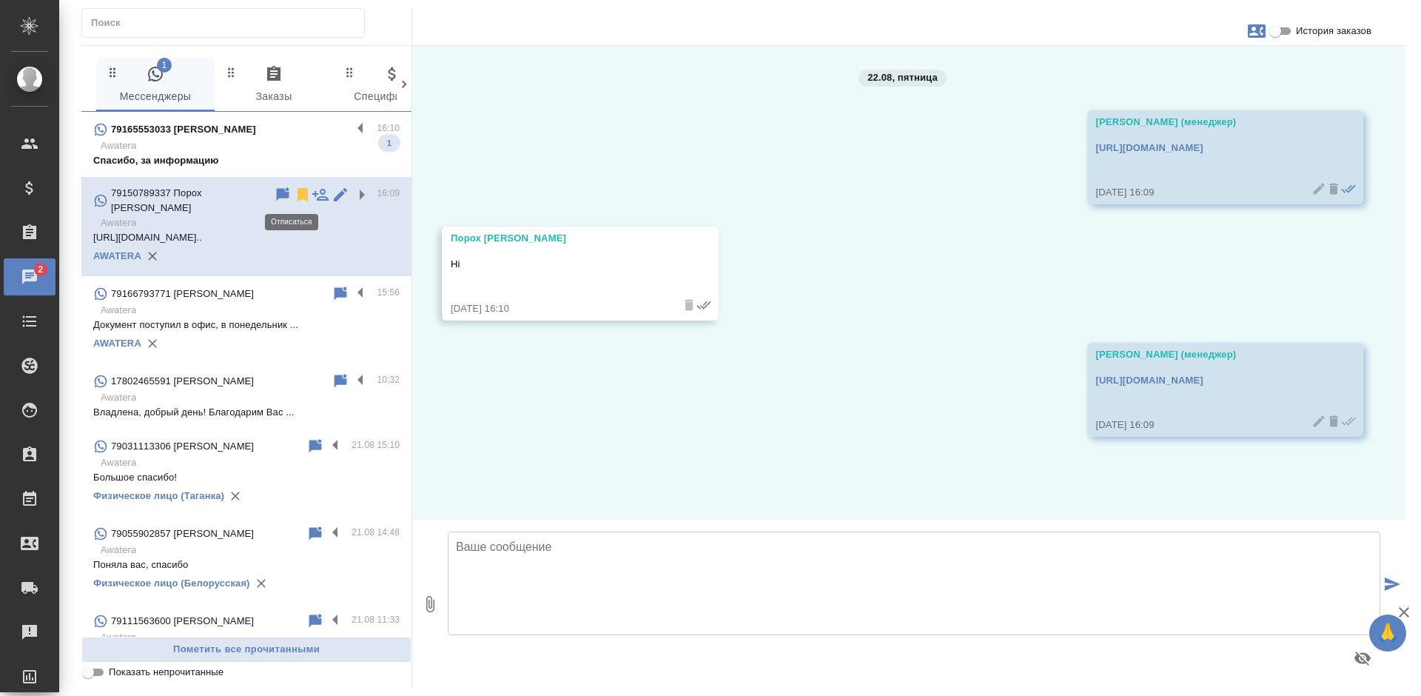
click at [294, 195] on icon at bounding box center [303, 195] width 18 height 18
click at [256, 147] on p "Awatera" at bounding box center [250, 145] width 299 height 15
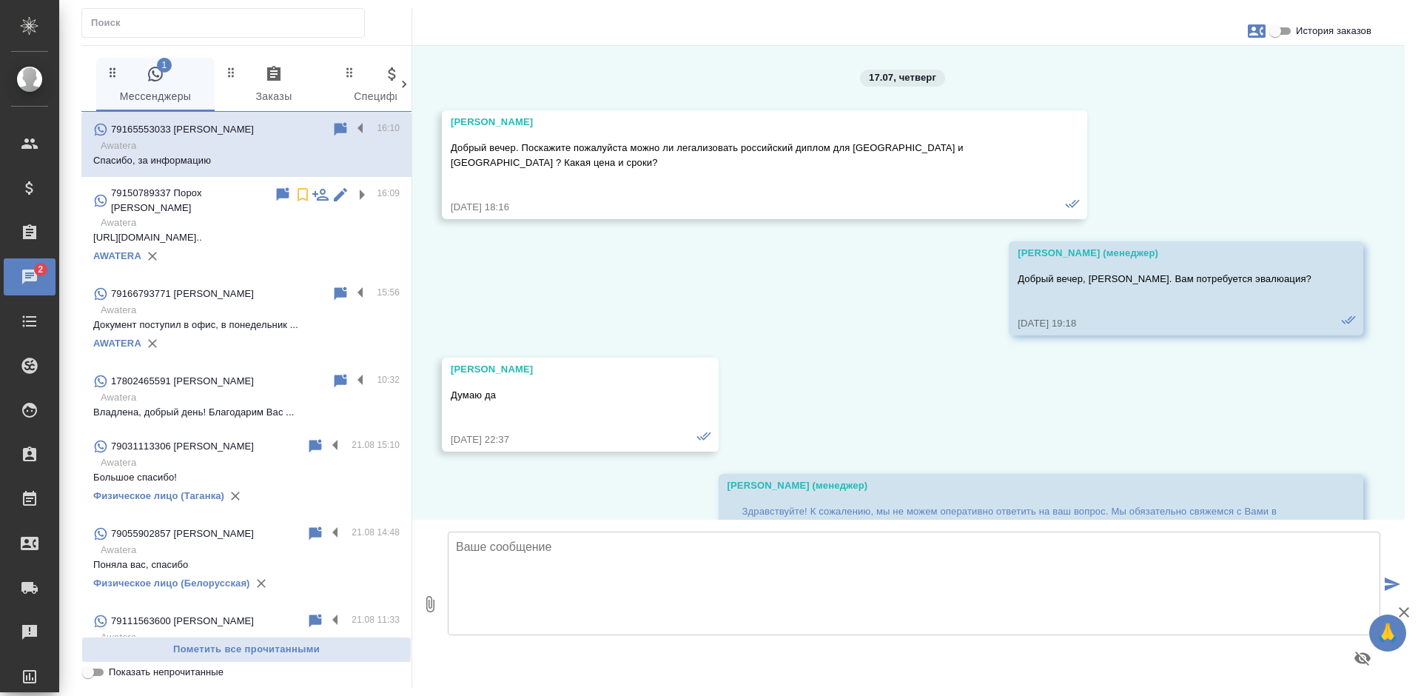
click at [528, 555] on textarea at bounding box center [914, 583] width 933 height 104
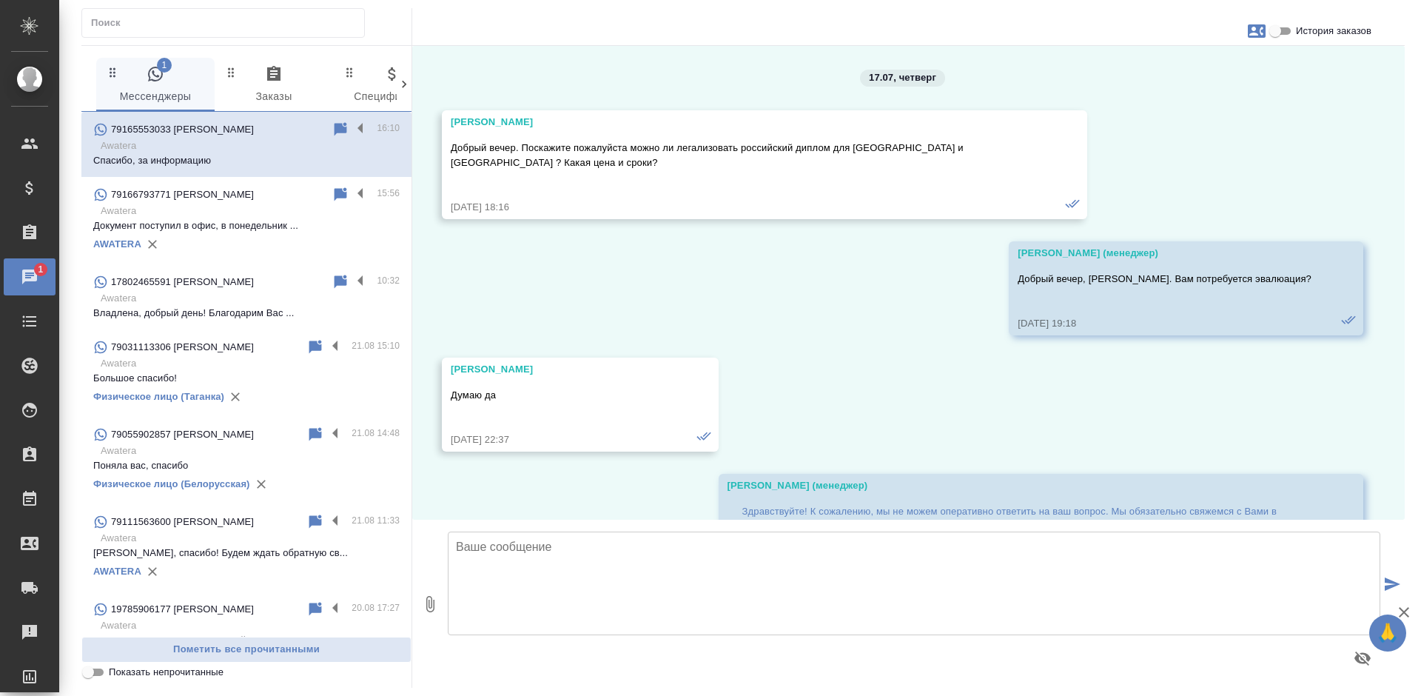
scroll to position [20581, 0]
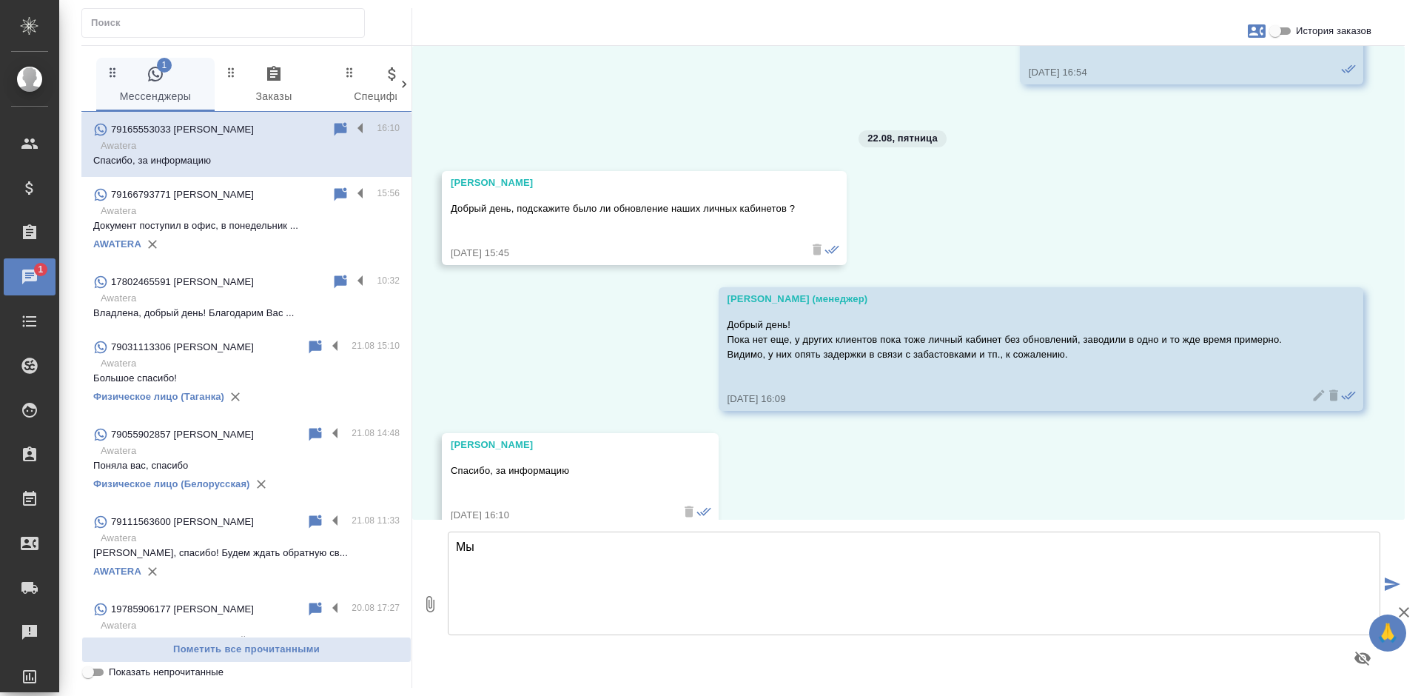
type textarea "М"
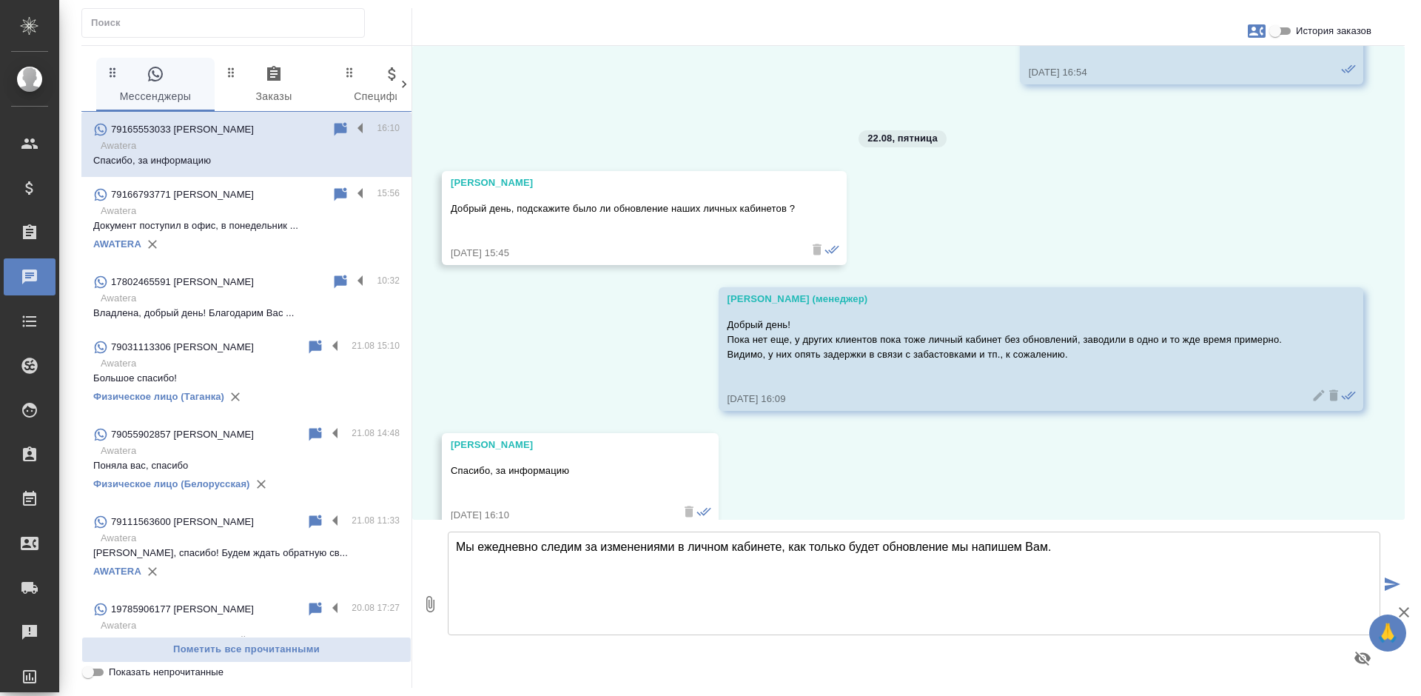
click at [948, 545] on textarea "Мы ежедневно следим за изменениями в личном кабинете, как только будет обновлен…" at bounding box center [914, 583] width 933 height 104
click at [1087, 554] on textarea "Мы ежедневно следим за изменениями в личном кабинете, как только будет обновлен…" at bounding box center [914, 583] width 933 height 104
type textarea "Мы ежедневно следим за изменениями в личном кабинете, как только будет обновлен…"
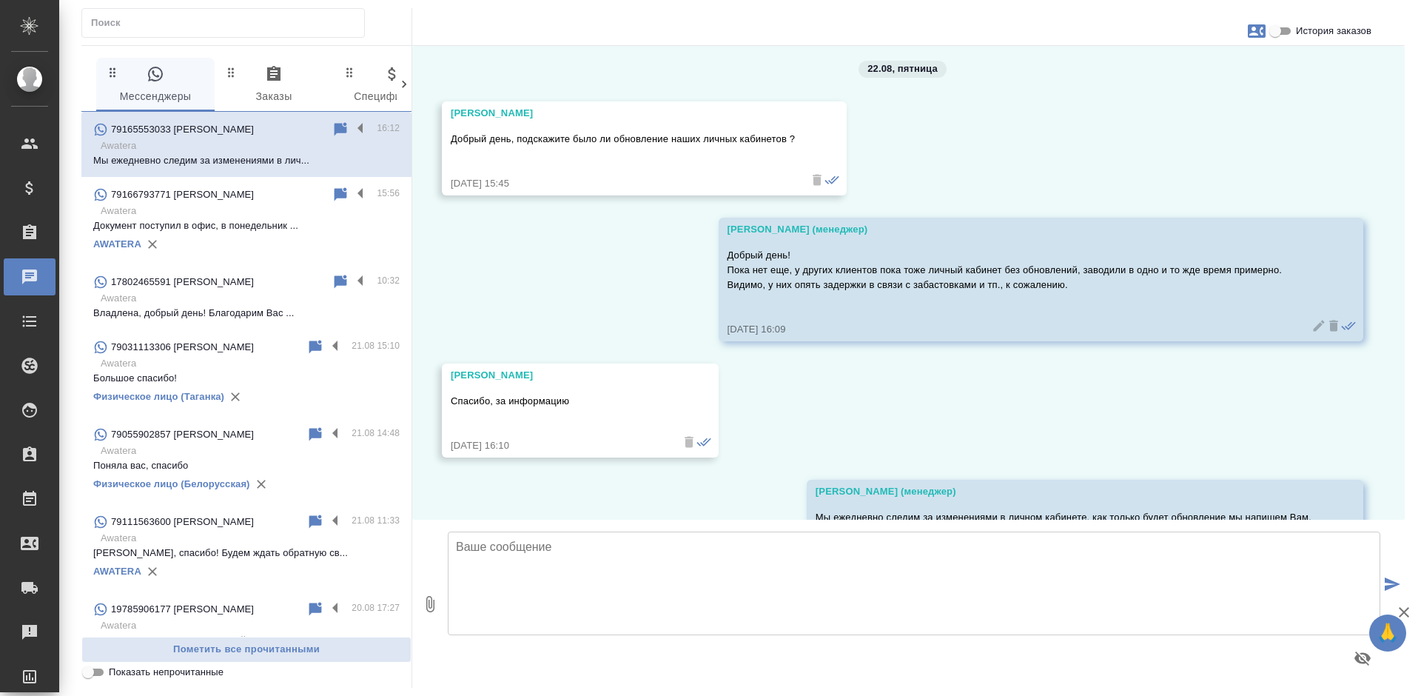
scroll to position [20697, 0]
